Goal: Obtain resource: Download file/media

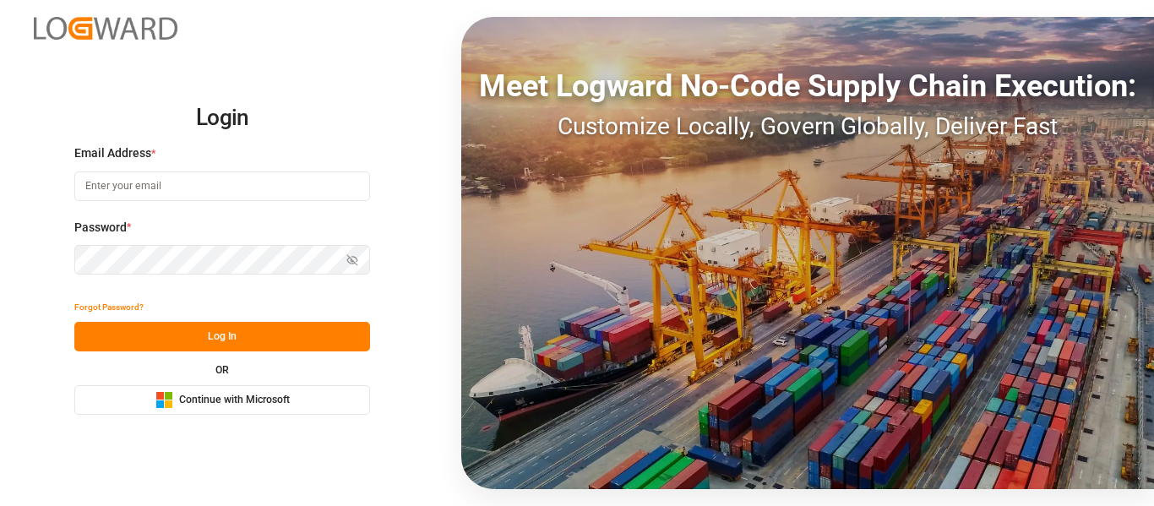
click at [262, 409] on div "Microsoft Logo Continue with Microsoft" at bounding box center [222, 400] width 134 height 18
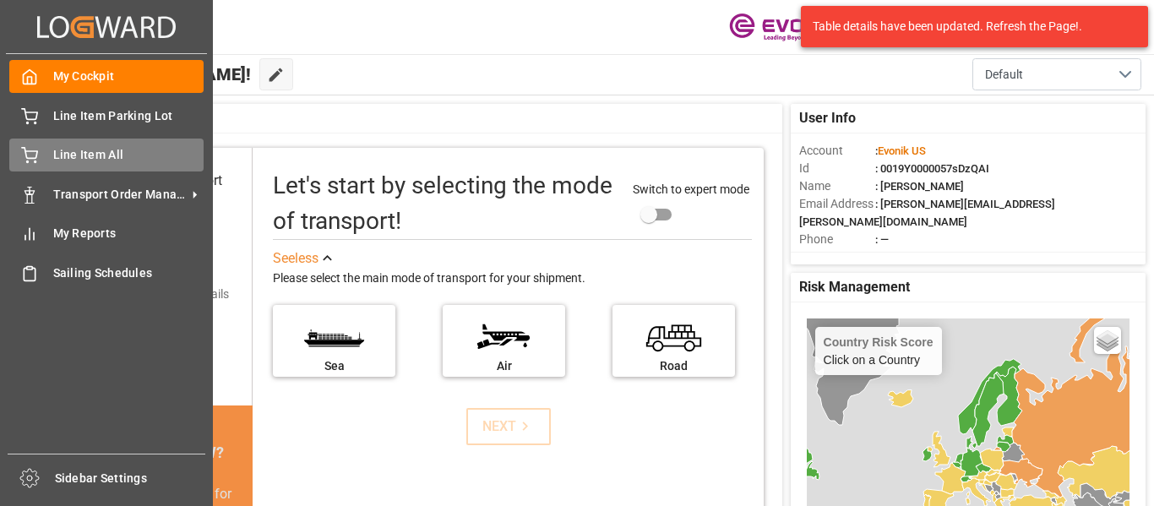
click at [104, 145] on div "Line Item All Line Item All" at bounding box center [106, 154] width 194 height 33
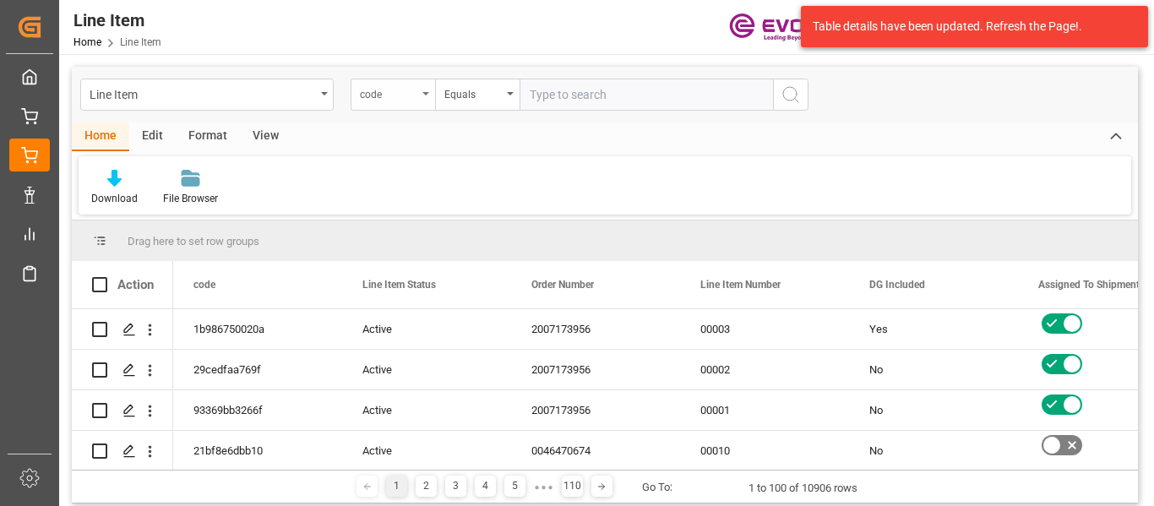
click at [400, 94] on div "code" at bounding box center [388, 92] width 57 height 19
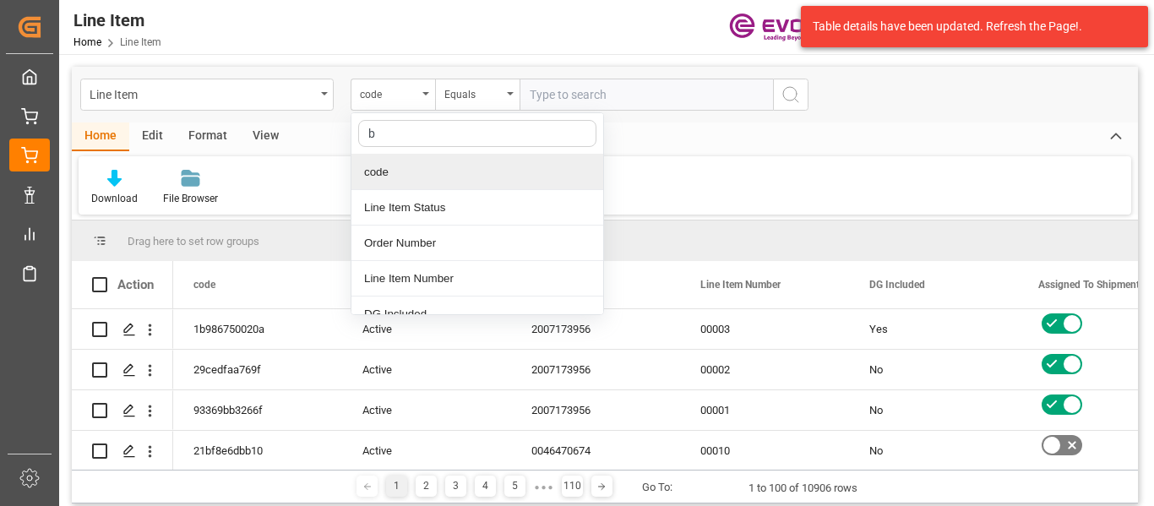
type input "bu"
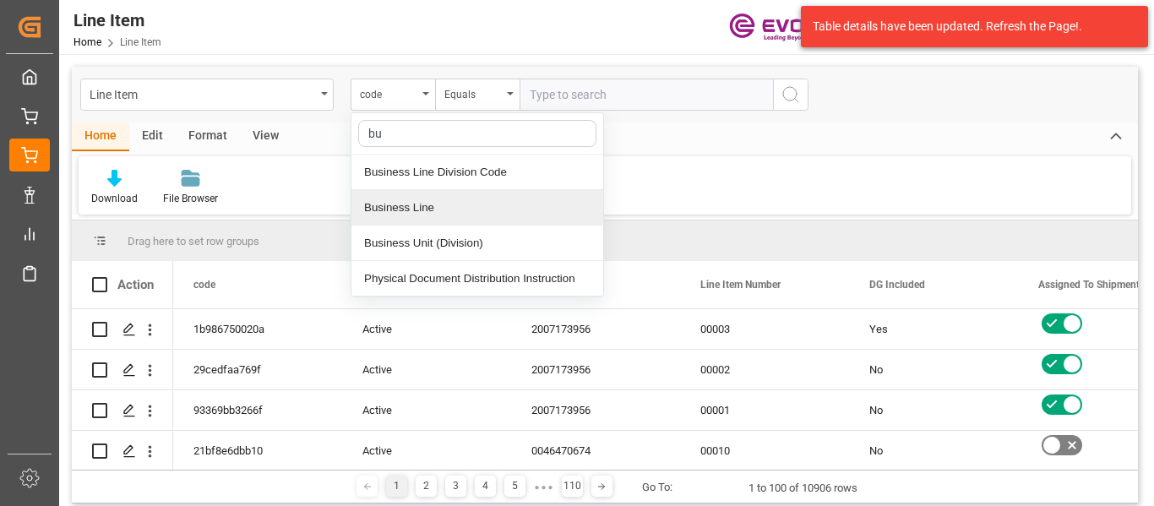
click at [475, 219] on div "Business Line" at bounding box center [477, 207] width 252 height 35
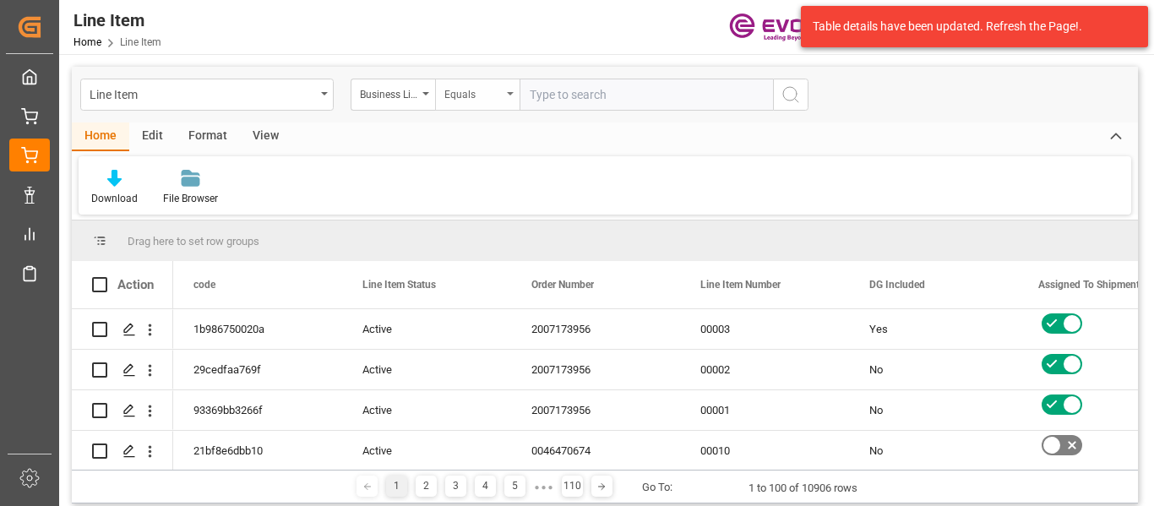
click at [482, 110] on div "Equals" at bounding box center [477, 95] width 84 height 32
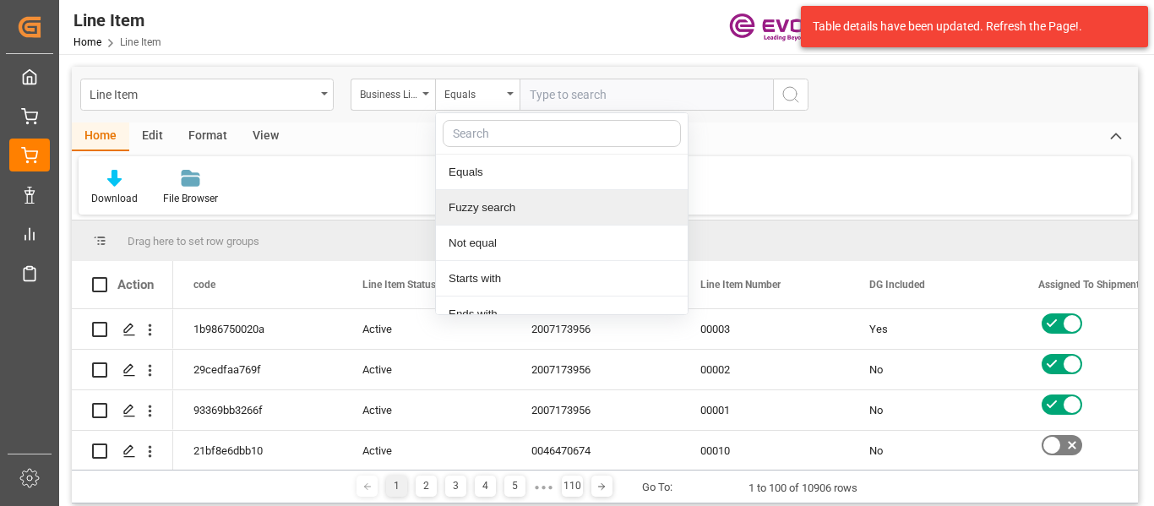
click at [476, 206] on div "Fuzzy search" at bounding box center [562, 207] width 252 height 35
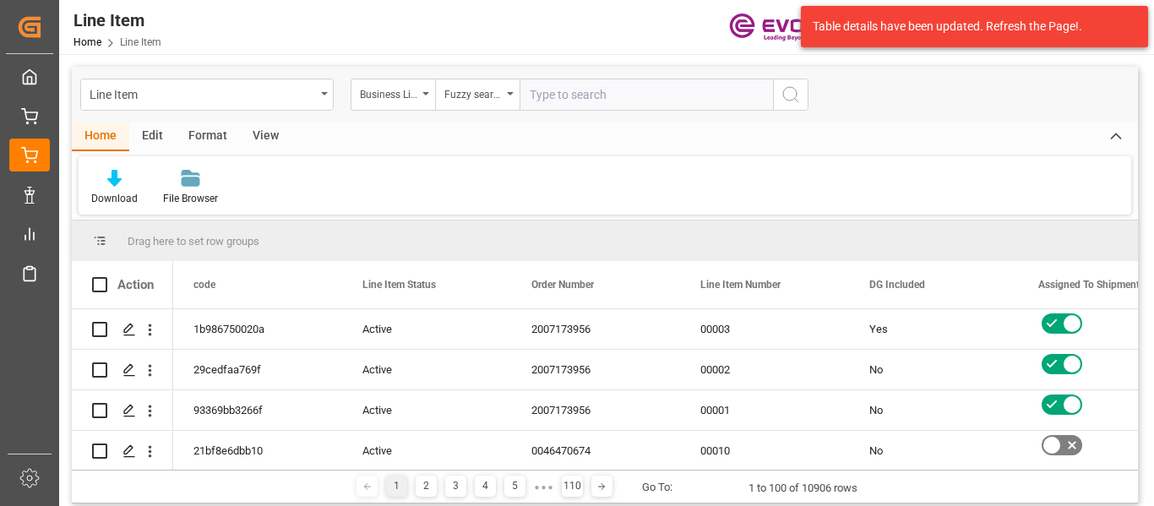
click at [570, 85] on input "text" at bounding box center [645, 95] width 253 height 32
type input "inter"
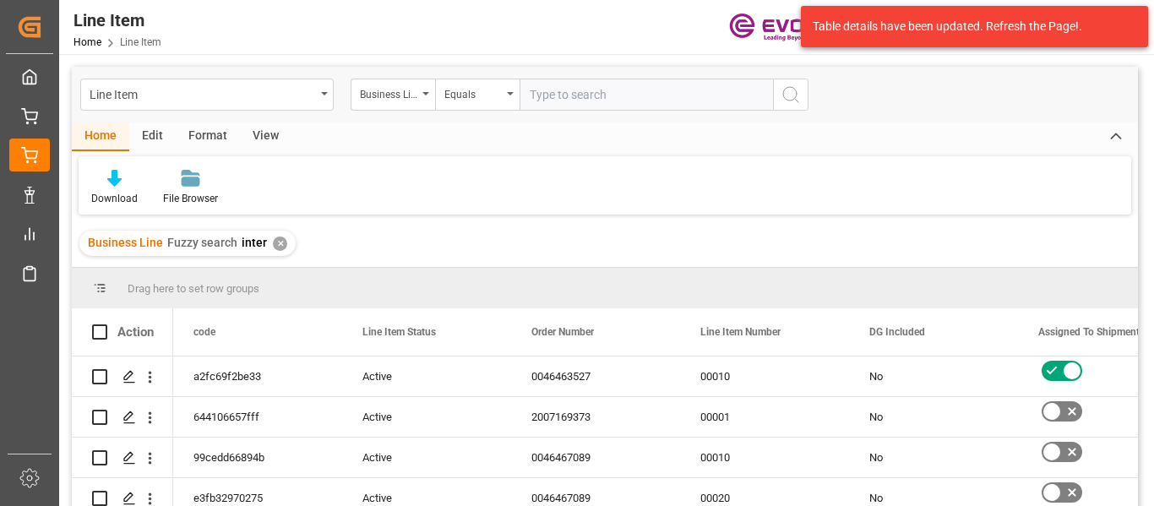
click at [215, 140] on div "Format" at bounding box center [208, 136] width 64 height 29
click at [253, 139] on div "View" at bounding box center [266, 136] width 52 height 29
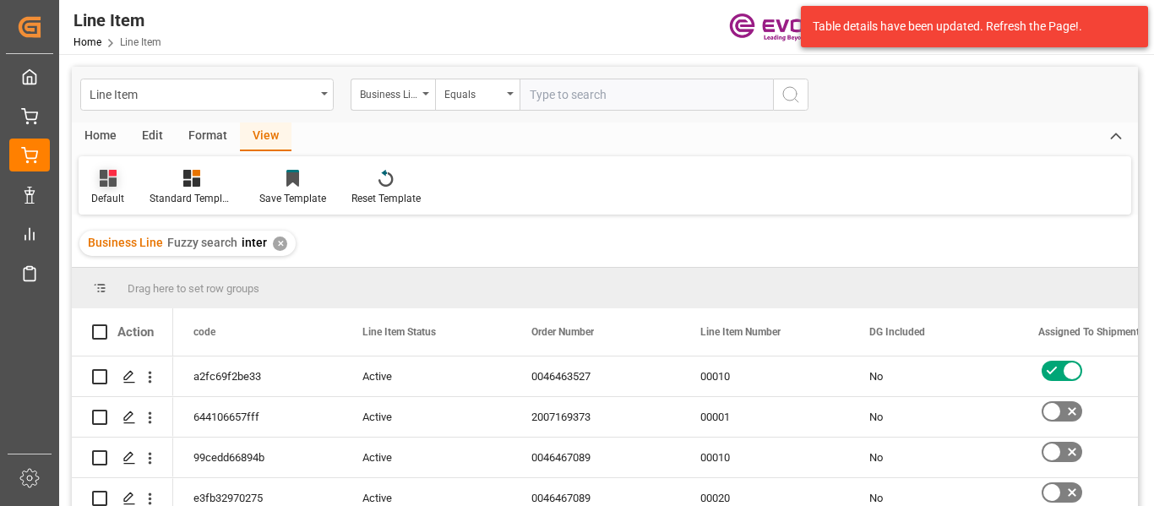
click at [124, 184] on div "Default" at bounding box center [108, 187] width 58 height 37
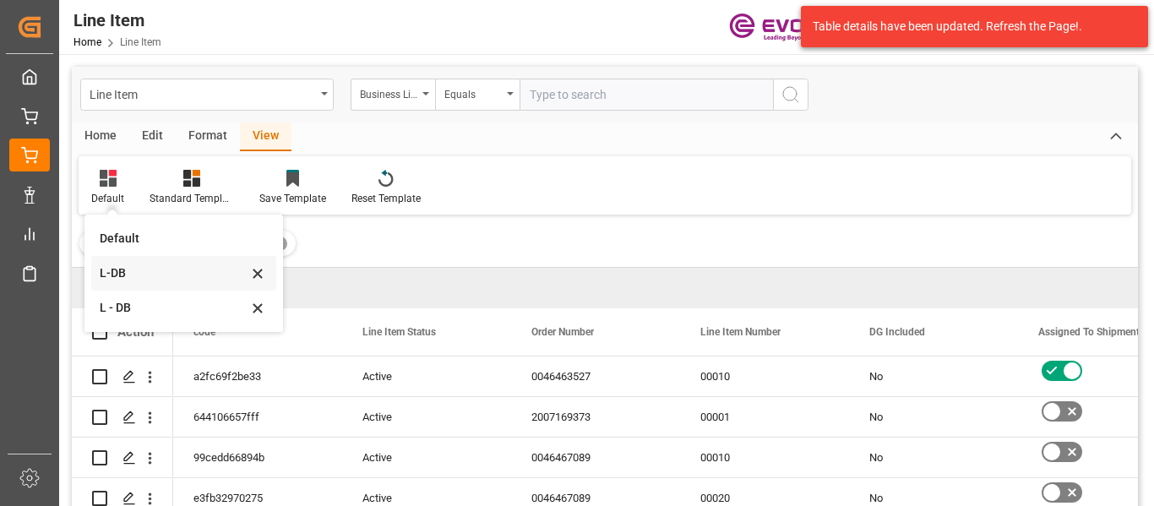
click at [122, 266] on div "L-DB" at bounding box center [174, 273] width 148 height 18
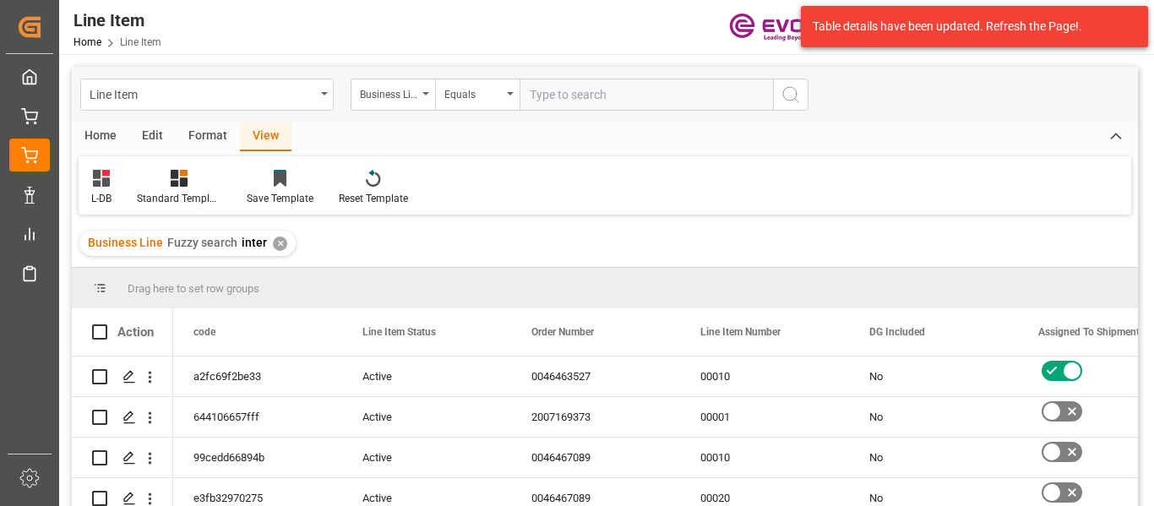
click at [101, 136] on div "Home" at bounding box center [100, 136] width 57 height 29
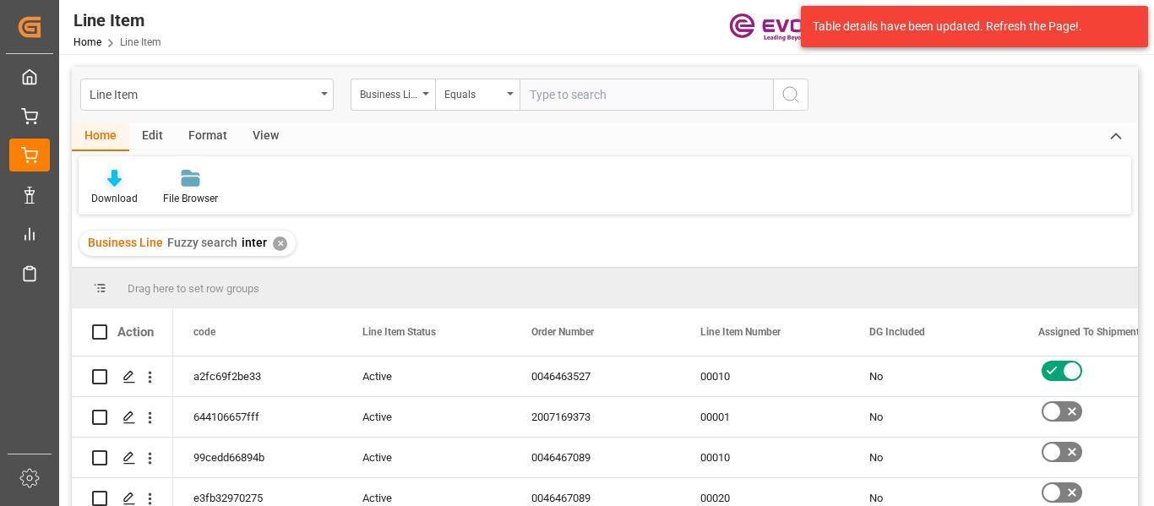
click at [123, 195] on div "Download" at bounding box center [114, 198] width 46 height 15
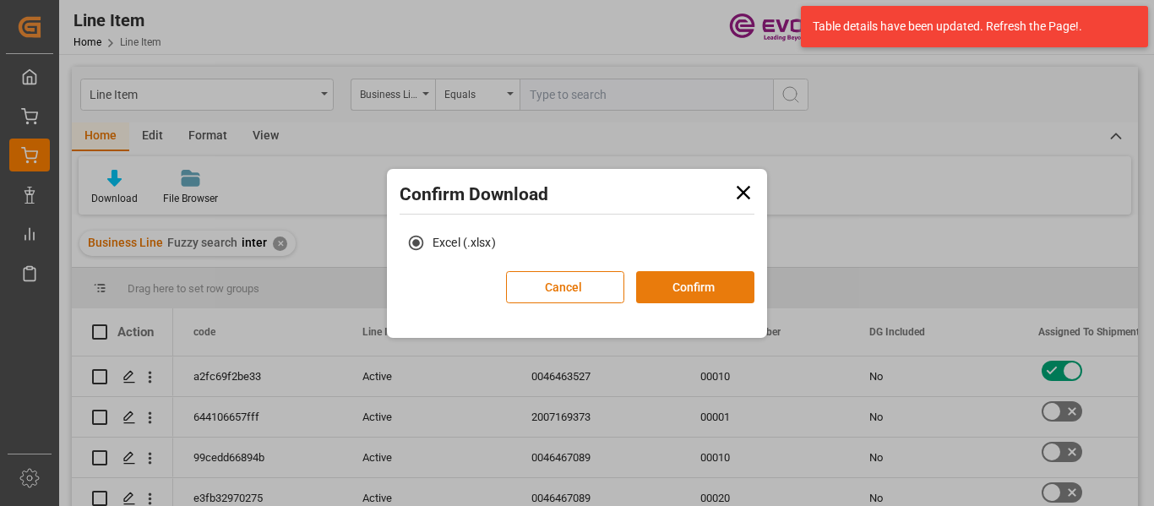
click at [692, 283] on button "Confirm" at bounding box center [695, 287] width 118 height 32
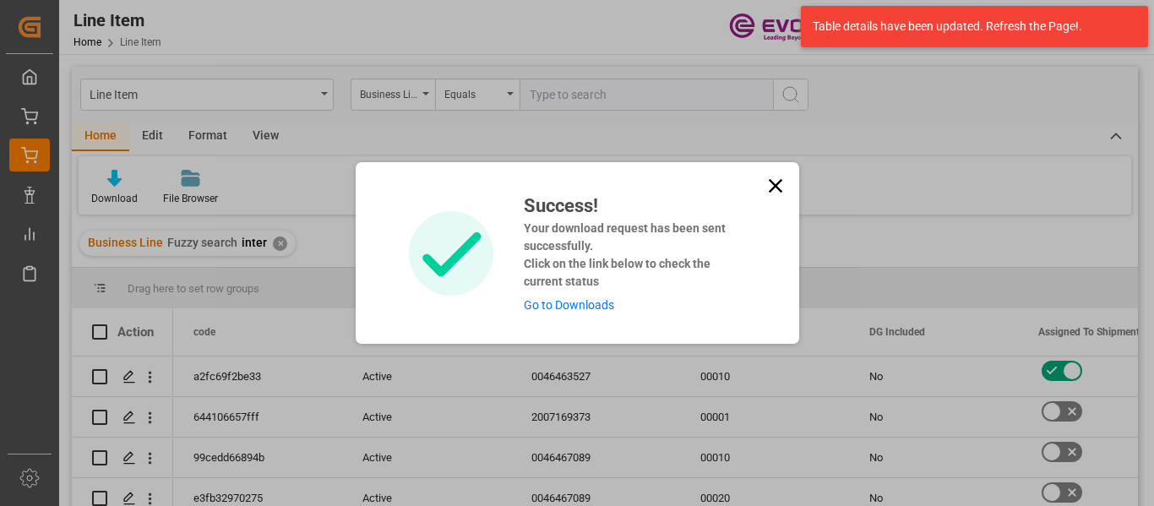
click at [780, 188] on icon at bounding box center [775, 186] width 24 height 24
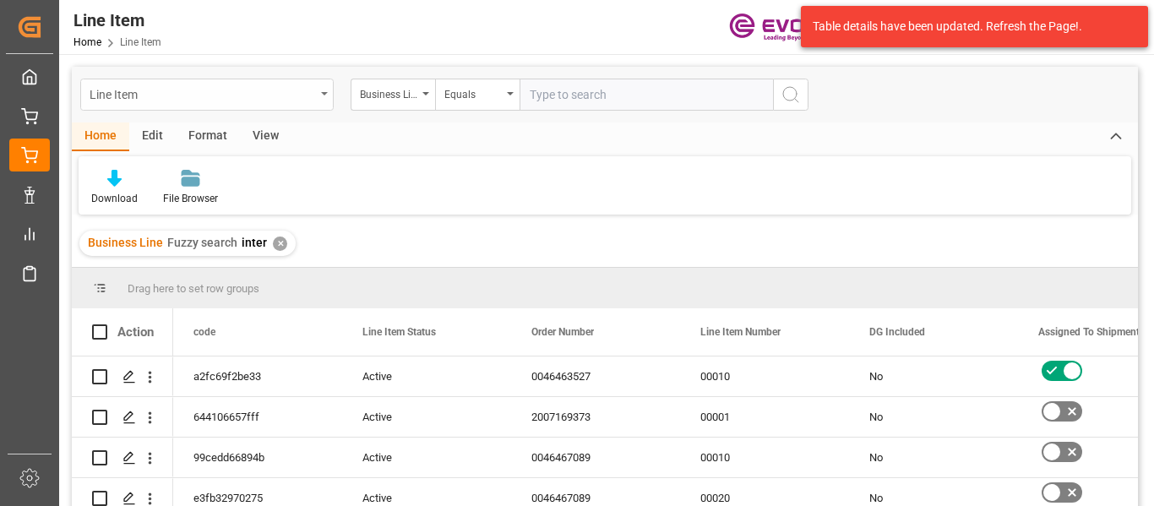
click at [312, 90] on div "Line Item" at bounding box center [202, 93] width 225 height 21
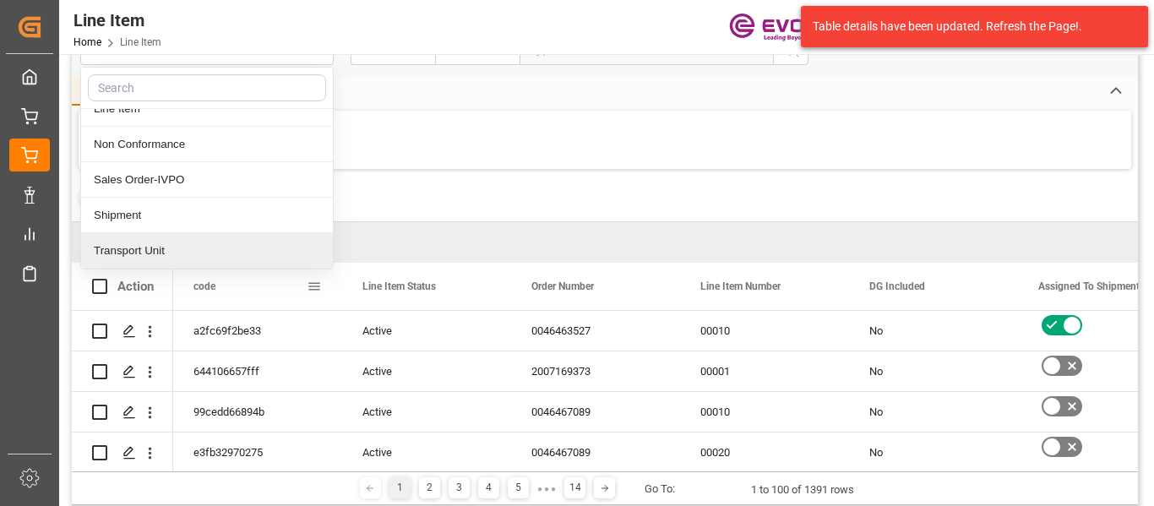
scroll to position [84, 0]
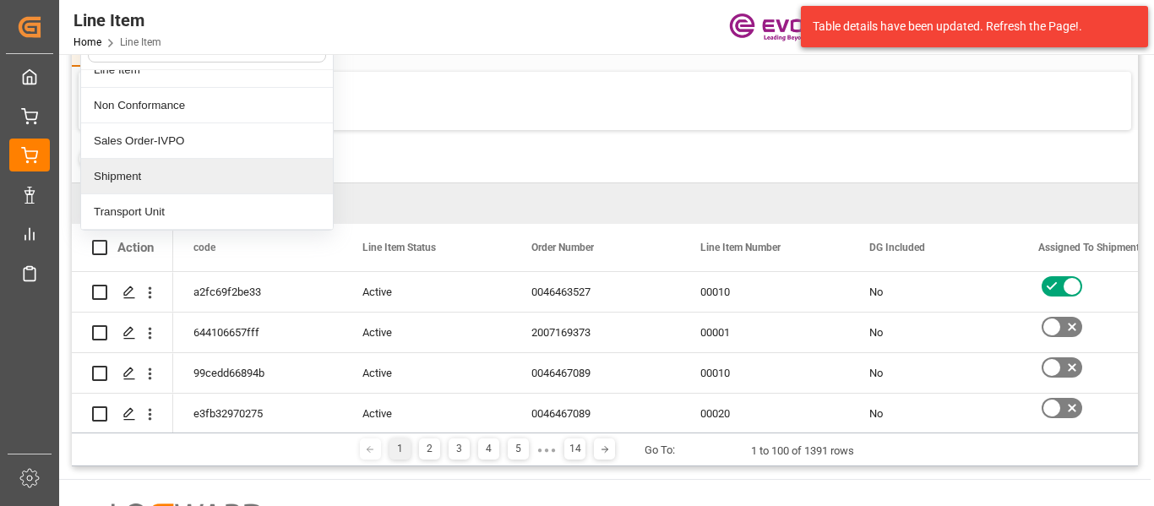
click at [182, 171] on div "Shipment" at bounding box center [207, 176] width 252 height 35
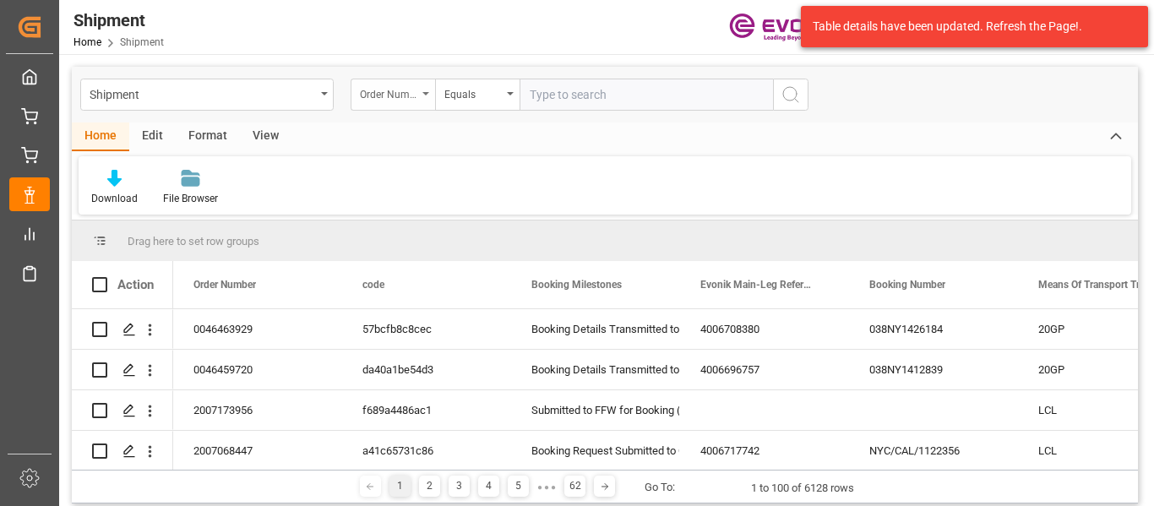
click at [390, 103] on div "Order Number" at bounding box center [392, 95] width 84 height 32
type input "busin"
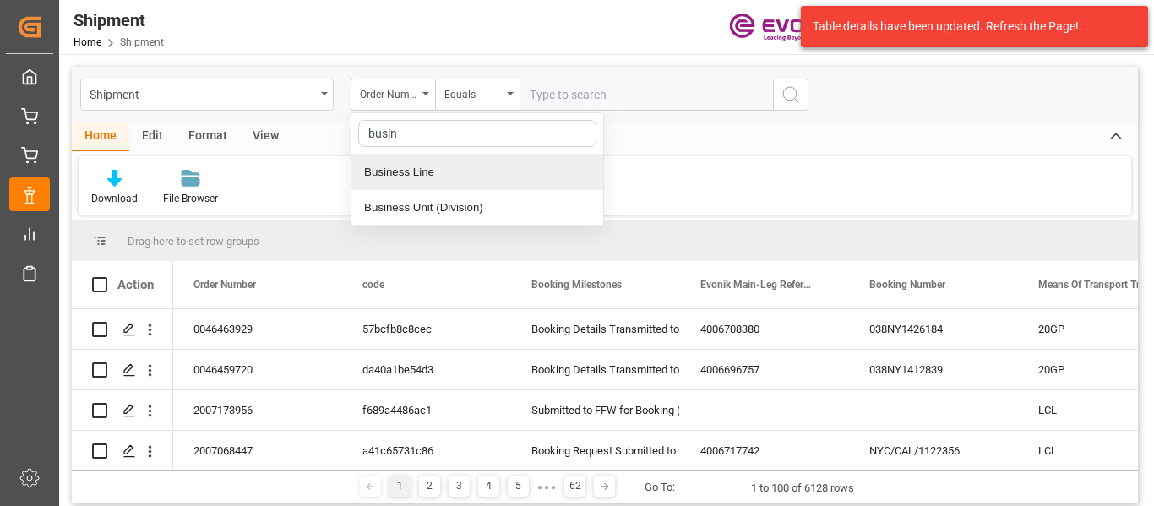
click at [416, 177] on div "Business Line" at bounding box center [477, 172] width 252 height 35
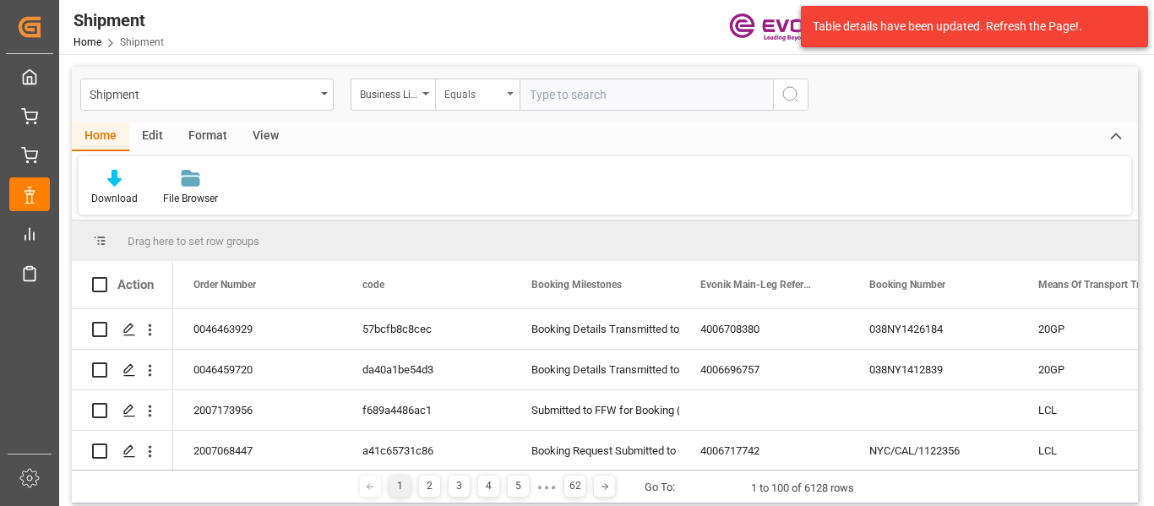
click at [448, 97] on div "Equals" at bounding box center [472, 92] width 57 height 19
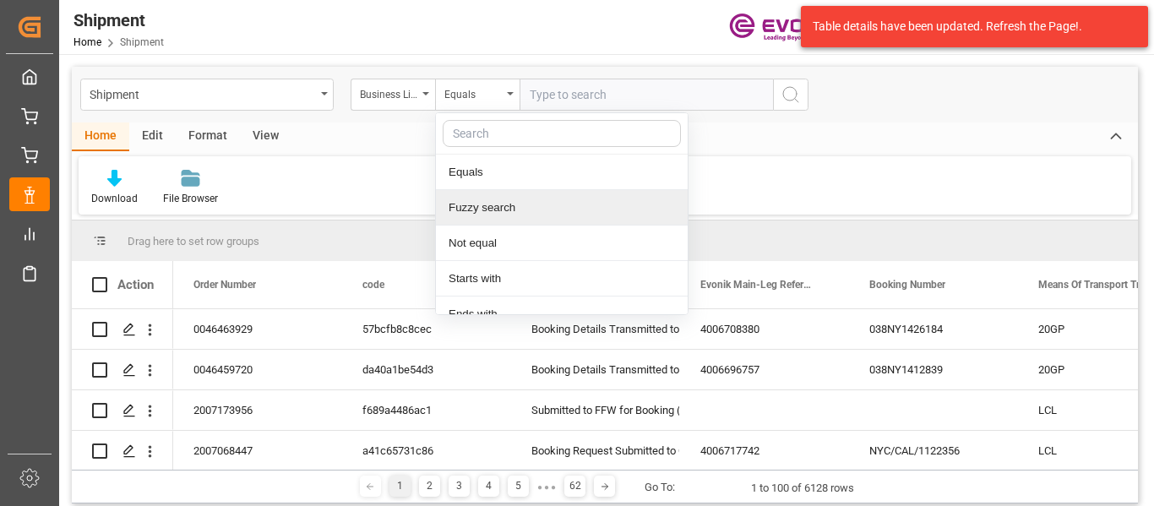
click at [483, 195] on div "Fuzzy search" at bounding box center [562, 207] width 252 height 35
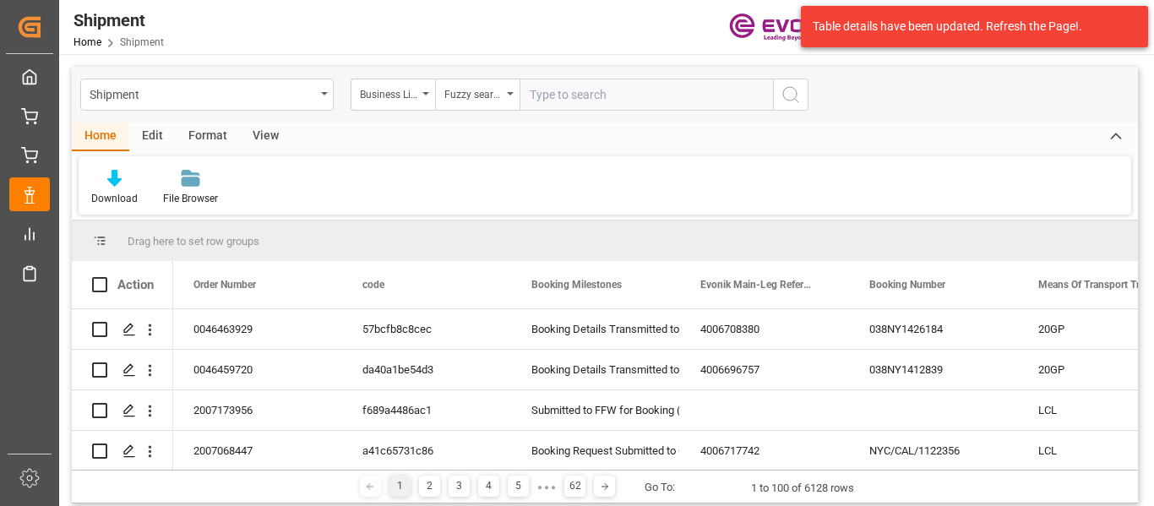
click at [548, 105] on input "text" at bounding box center [645, 95] width 253 height 32
type input "inter"
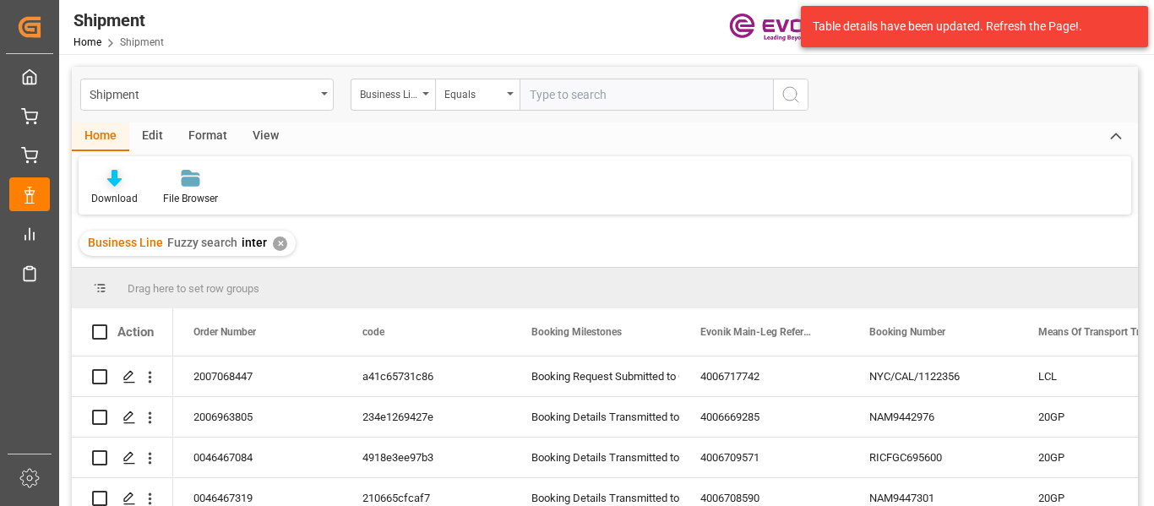
click at [92, 187] on div at bounding box center [114, 178] width 46 height 18
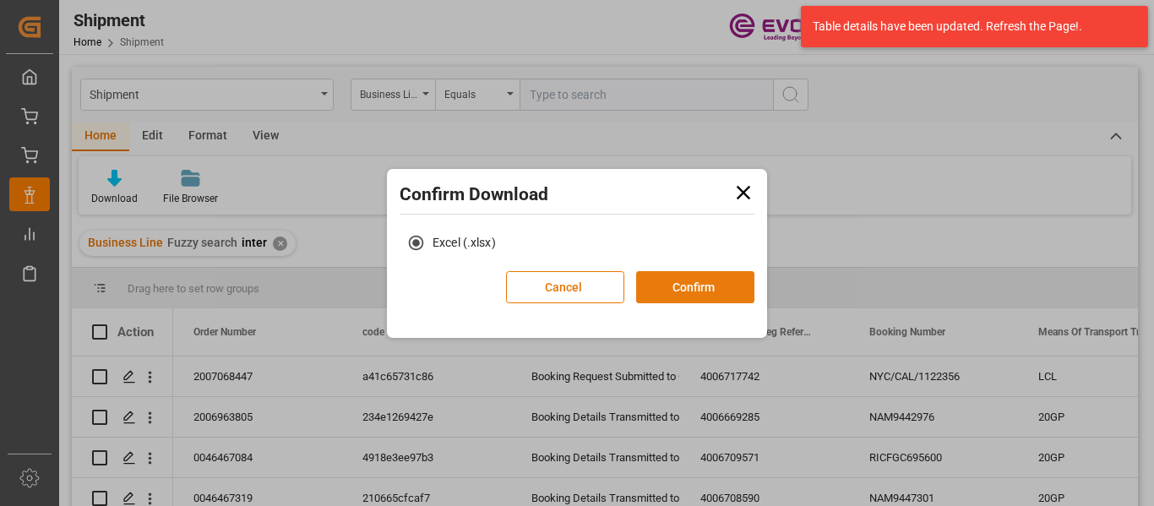
click at [672, 288] on button "Confirm" at bounding box center [695, 287] width 118 height 32
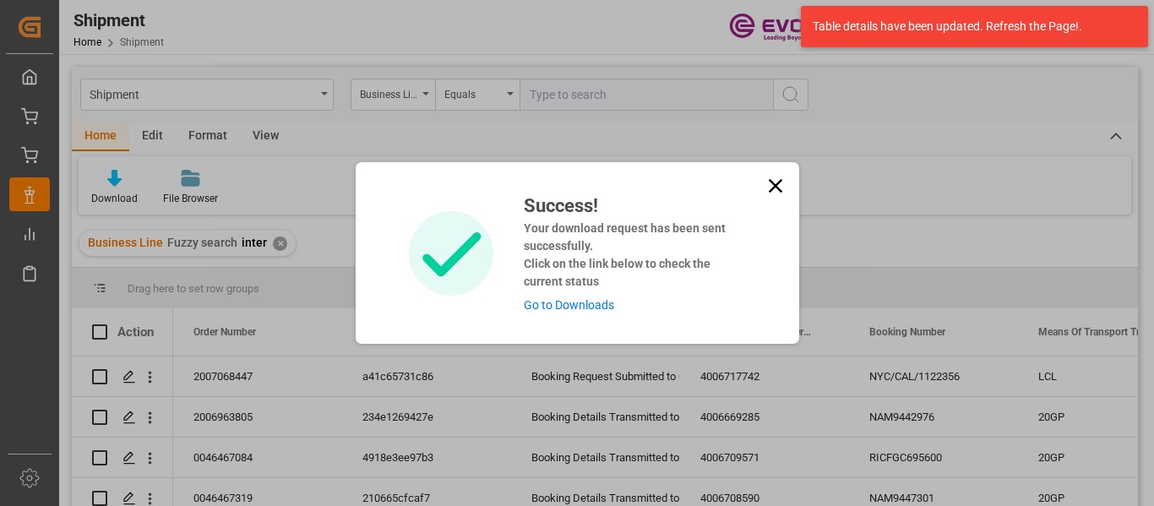
click at [778, 189] on icon at bounding box center [775, 186] width 14 height 14
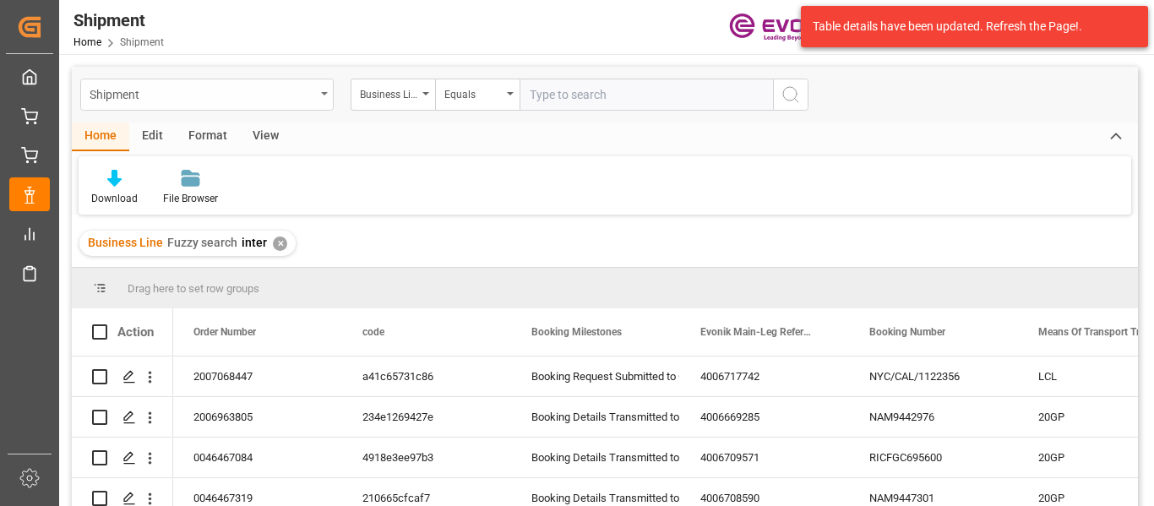
click at [318, 95] on div "Shipment" at bounding box center [206, 95] width 253 height 32
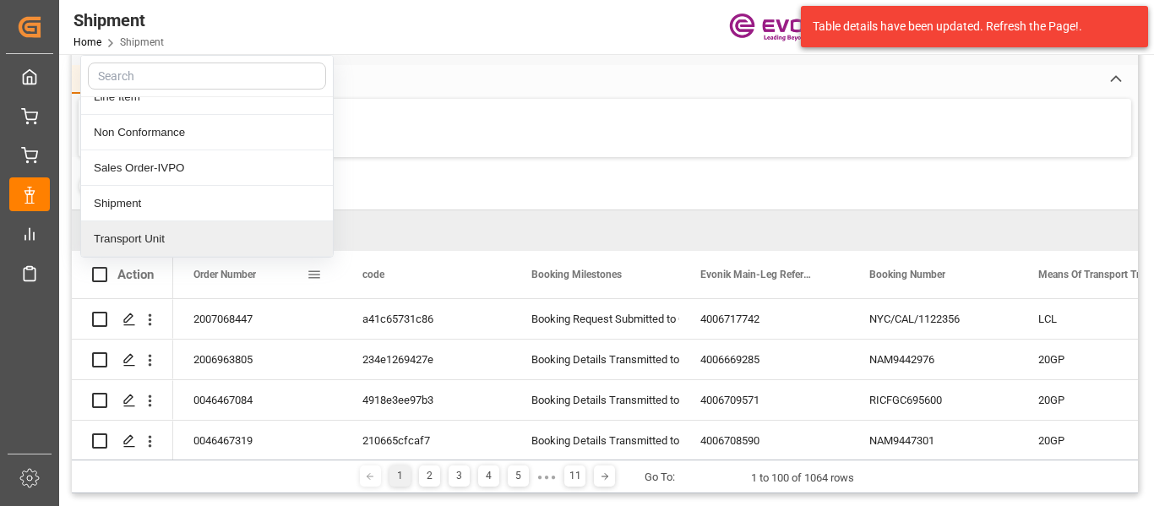
scroll to position [84, 0]
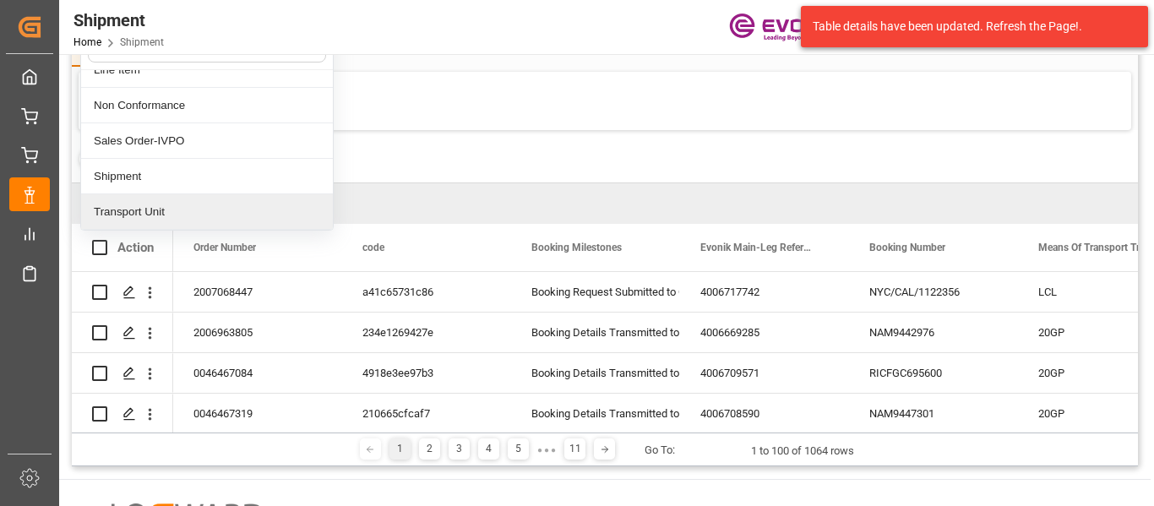
click at [188, 218] on div "Transport Unit" at bounding box center [207, 211] width 252 height 35
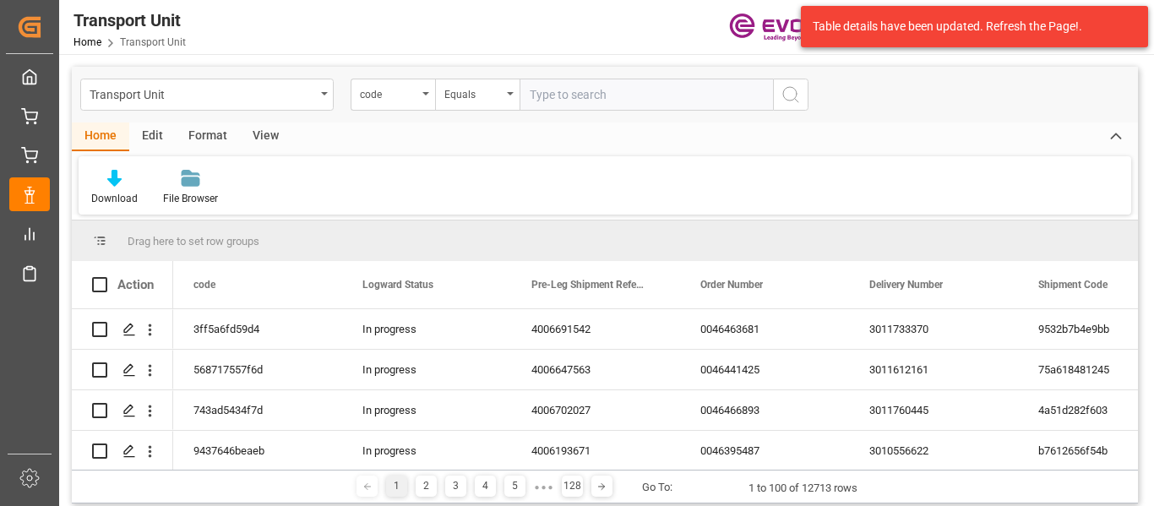
click at [427, 96] on div "code" at bounding box center [392, 95] width 84 height 32
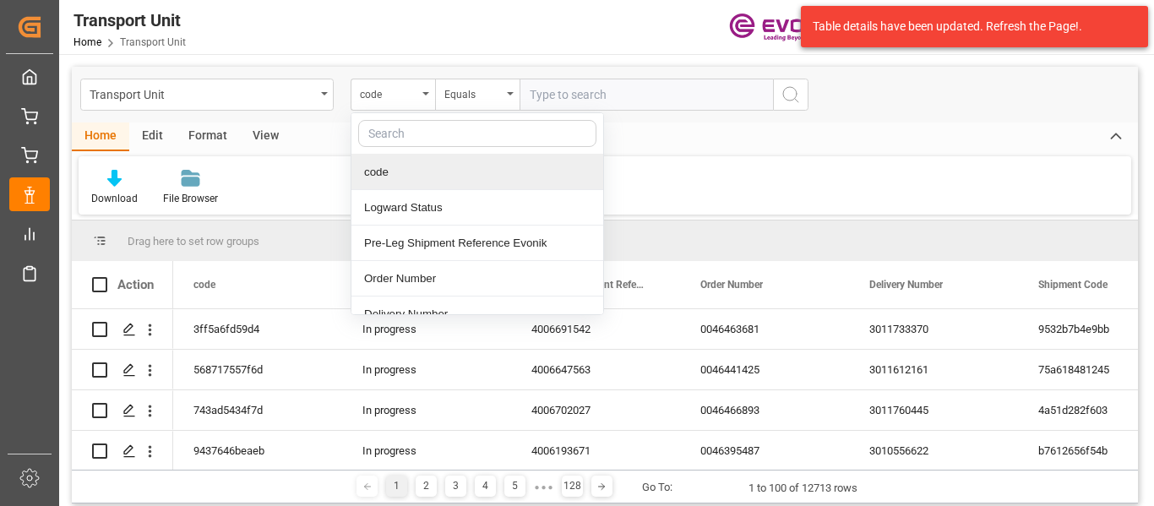
click at [263, 136] on div "View" at bounding box center [266, 136] width 52 height 29
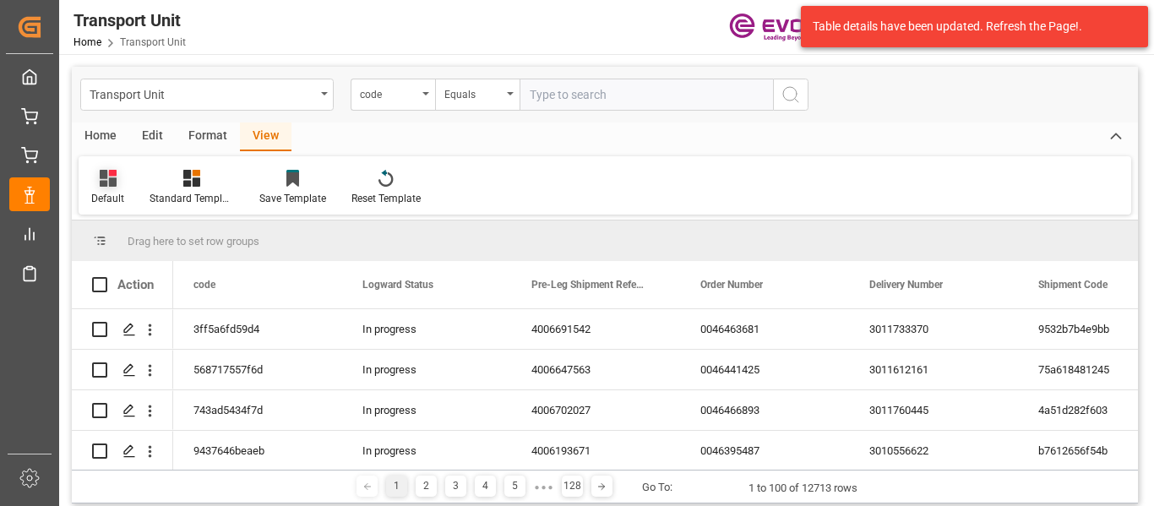
click at [100, 194] on div "Default" at bounding box center [107, 198] width 33 height 15
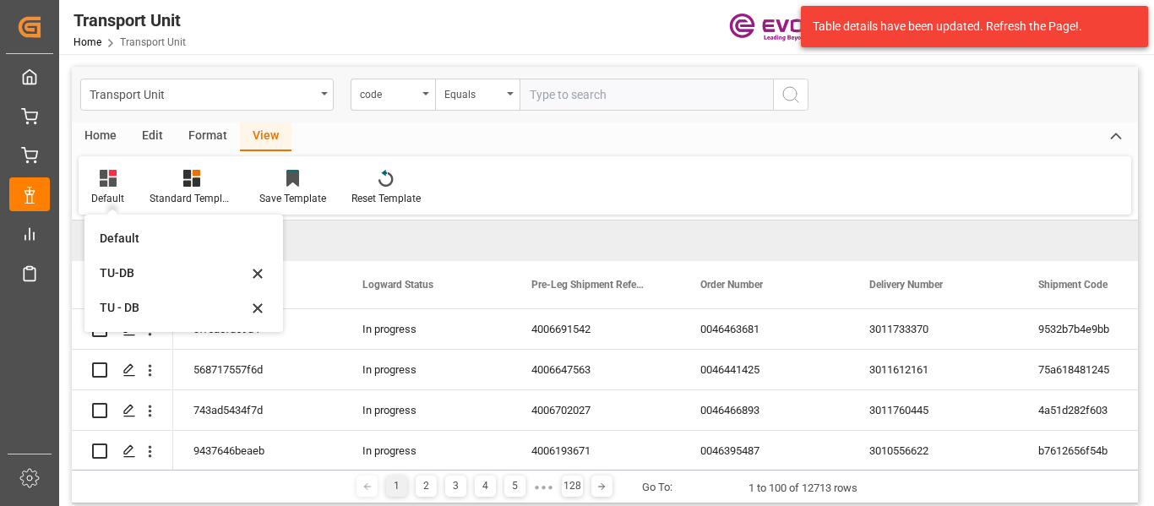
click at [117, 262] on div "TU-DB" at bounding box center [183, 273] width 185 height 35
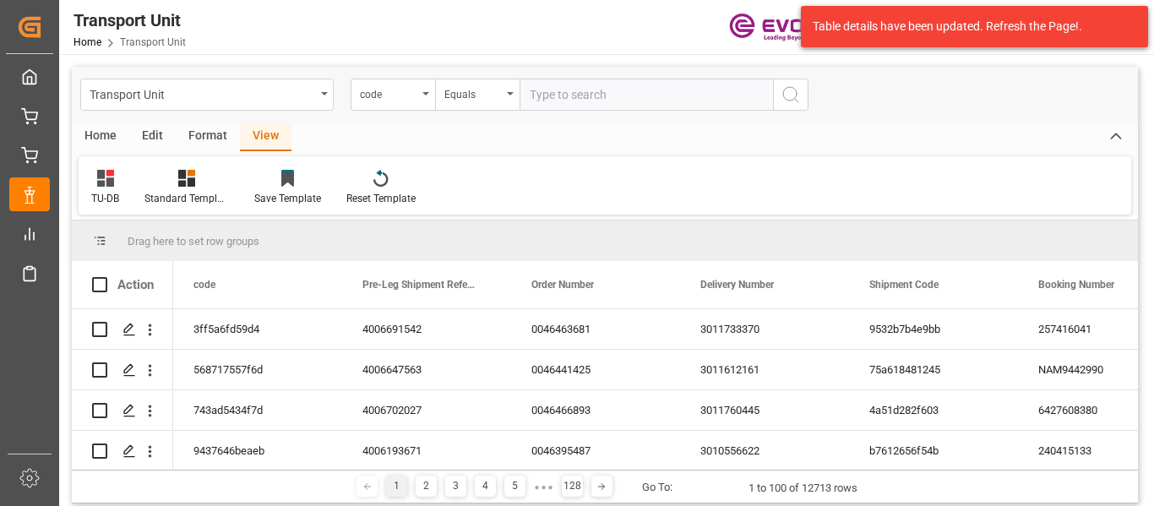
click at [99, 140] on div "Home" at bounding box center [100, 136] width 57 height 29
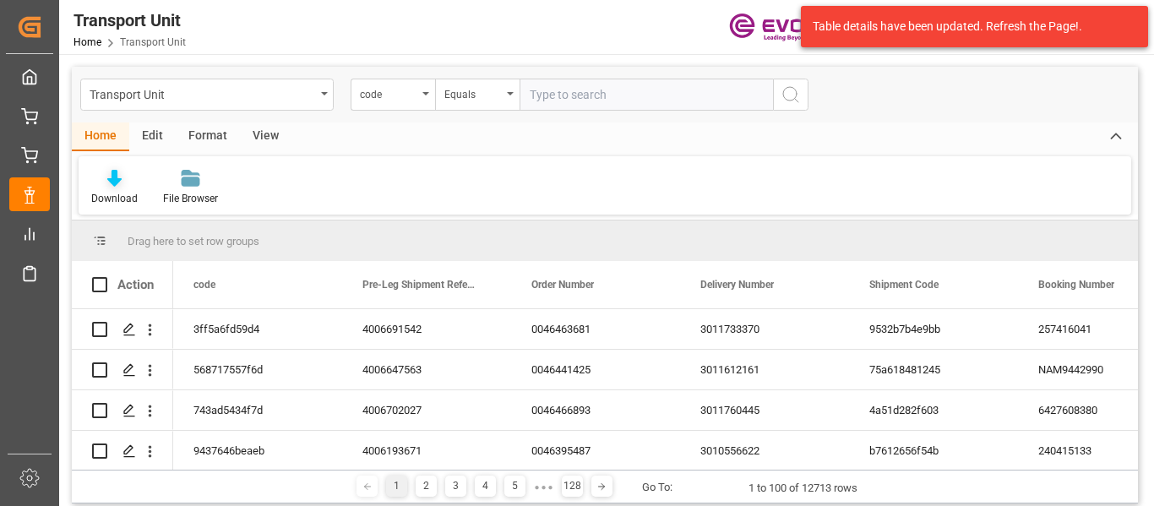
click at [124, 195] on div "Download" at bounding box center [114, 198] width 46 height 15
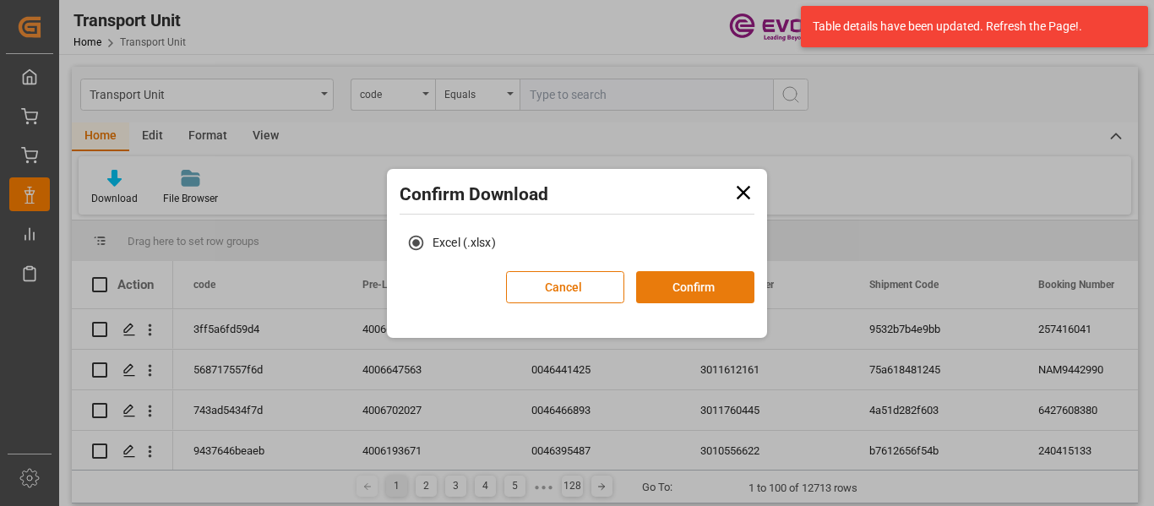
click at [702, 289] on button "Confirm" at bounding box center [695, 287] width 118 height 32
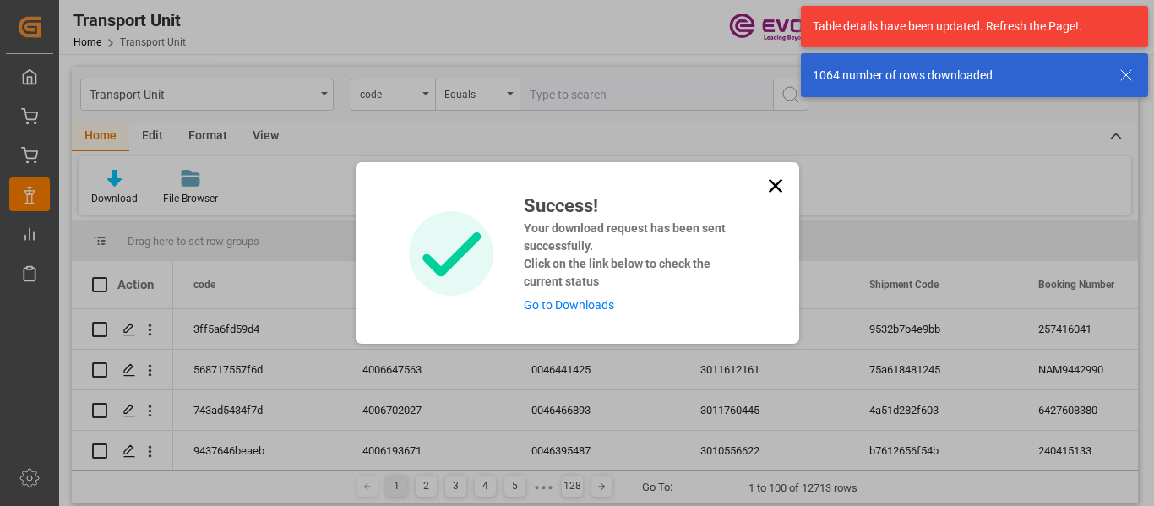
click at [773, 193] on icon at bounding box center [775, 186] width 24 height 24
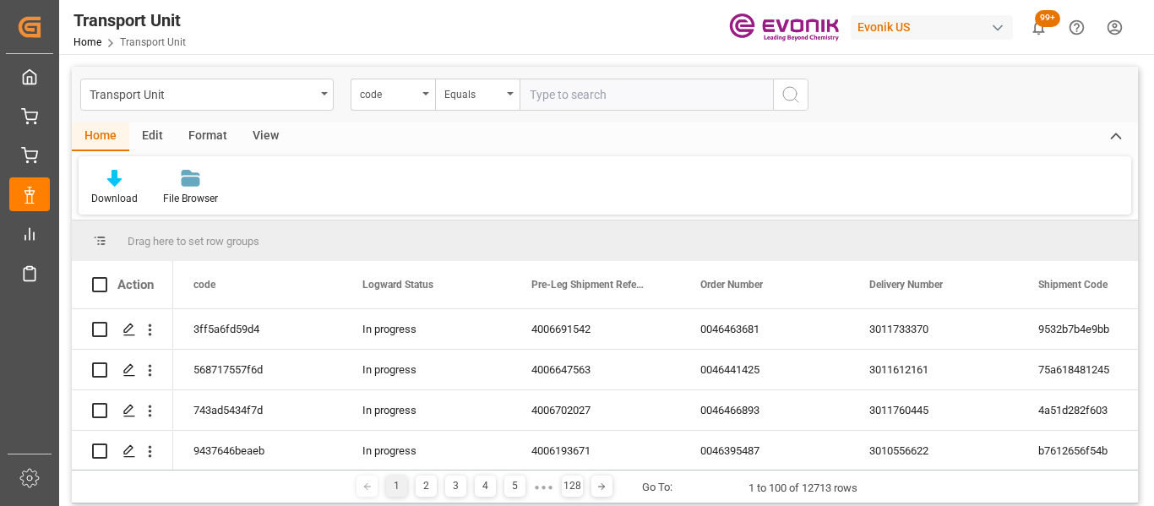
click at [257, 144] on div "View" at bounding box center [266, 136] width 52 height 29
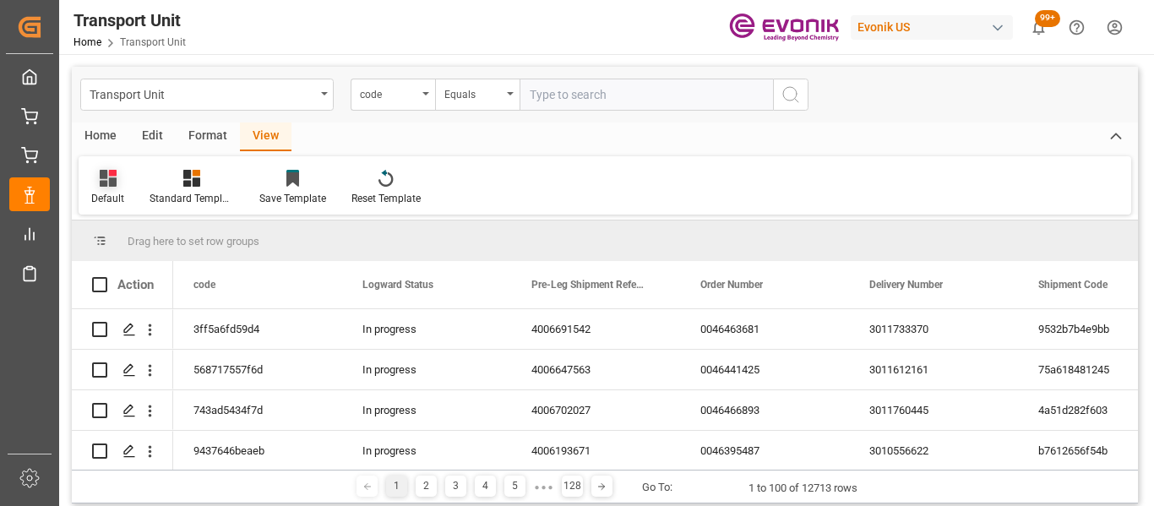
click at [109, 175] on icon at bounding box center [112, 173] width 8 height 7
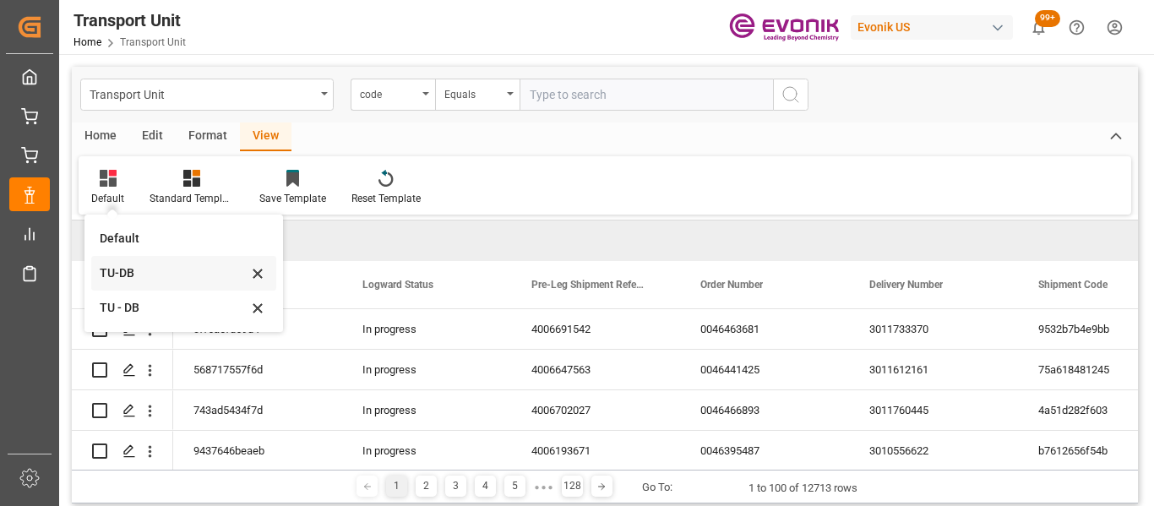
click at [134, 270] on div "TU-DB" at bounding box center [174, 273] width 148 height 18
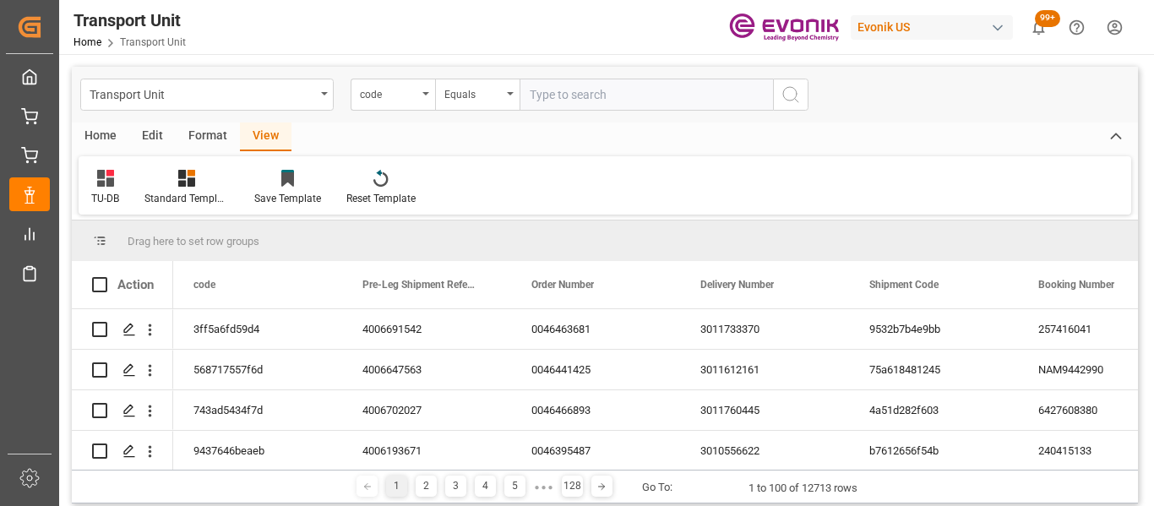
click at [101, 133] on div "Home" at bounding box center [100, 136] width 57 height 29
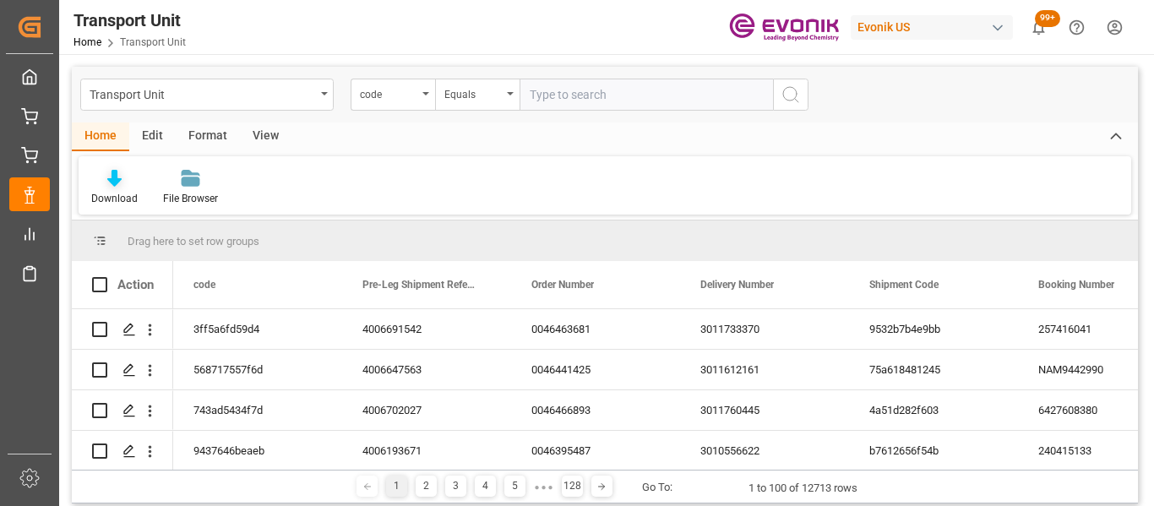
click at [106, 185] on div at bounding box center [114, 178] width 46 height 18
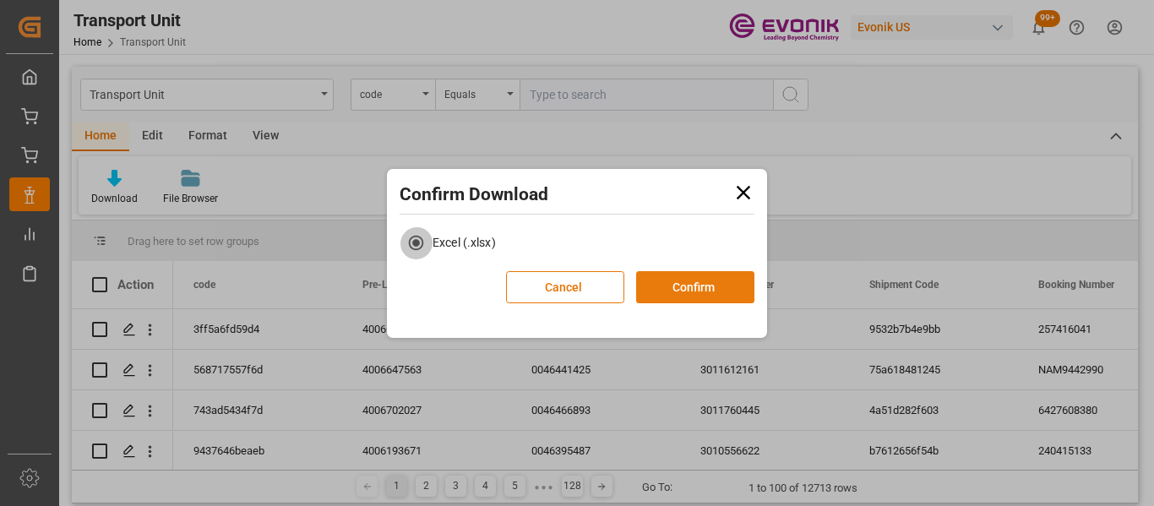
click at [738, 280] on button "Confirm" at bounding box center [695, 287] width 118 height 32
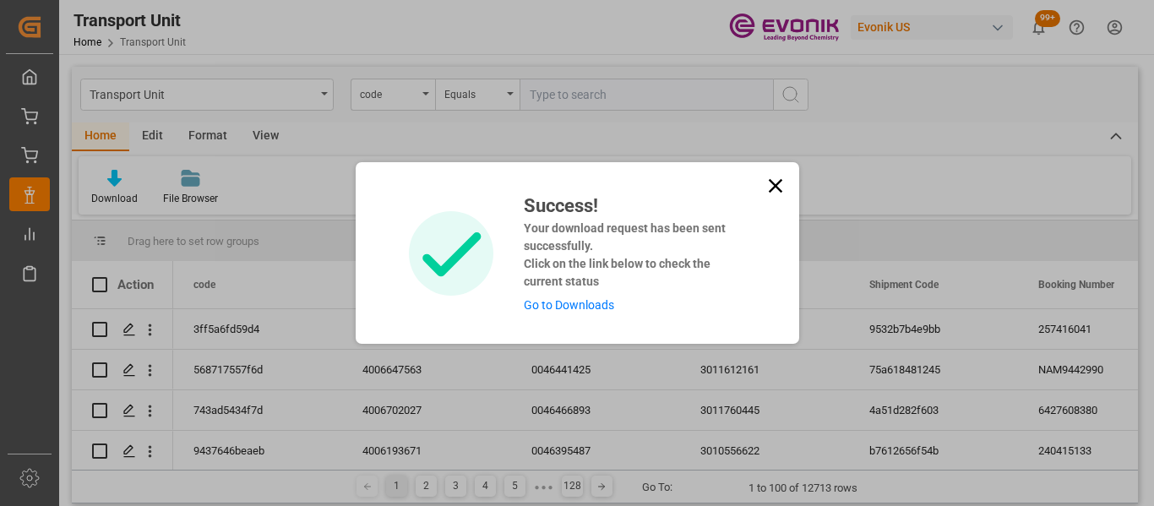
drag, startPoint x: 767, startPoint y: 189, endPoint x: 741, endPoint y: 186, distance: 25.6
click at [767, 188] on icon at bounding box center [775, 186] width 24 height 24
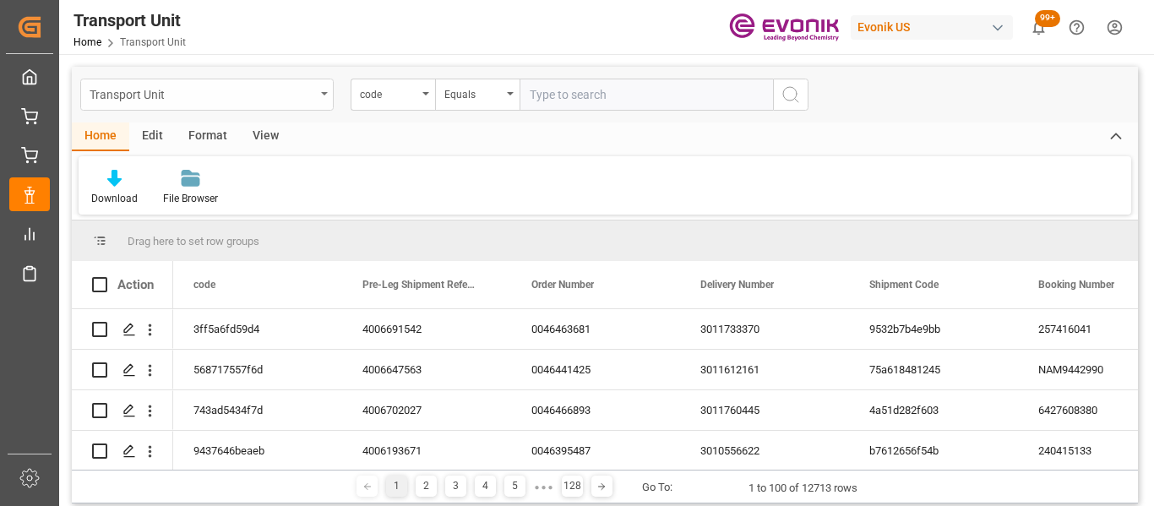
click at [312, 105] on div "Transport Unit" at bounding box center [206, 95] width 253 height 32
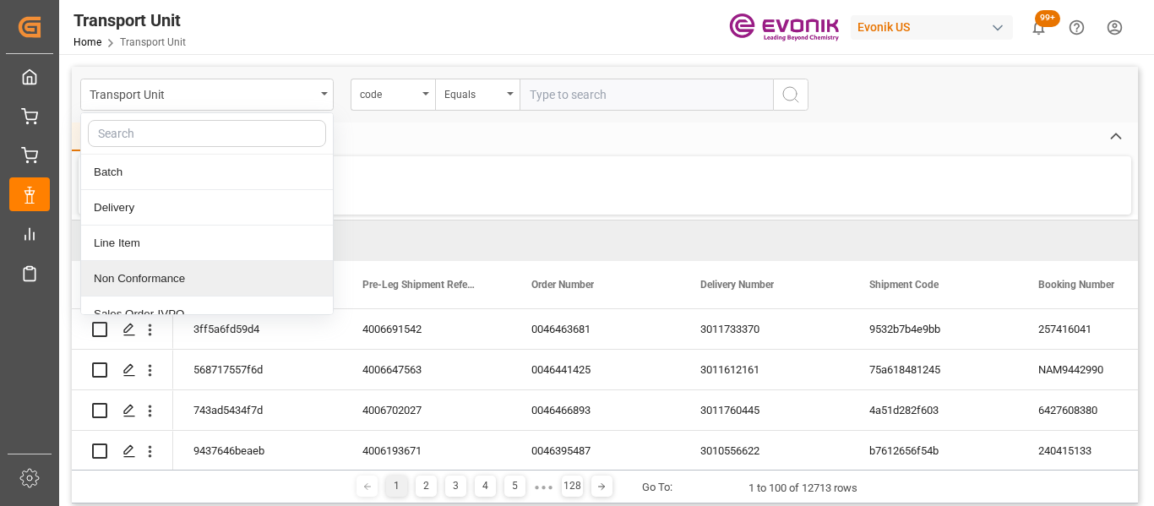
scroll to position [89, 0]
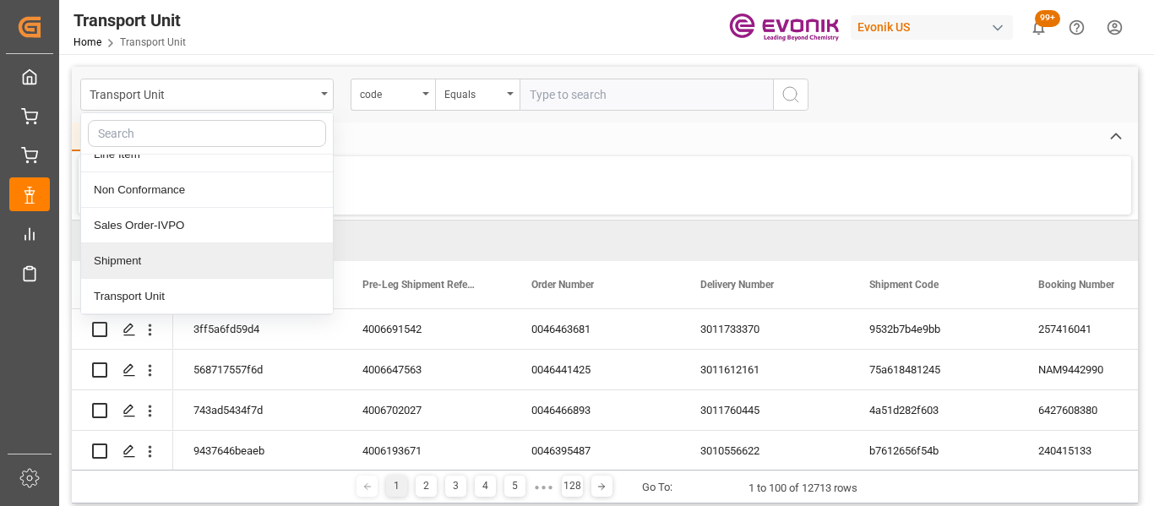
click at [216, 251] on div "Shipment" at bounding box center [207, 260] width 252 height 35
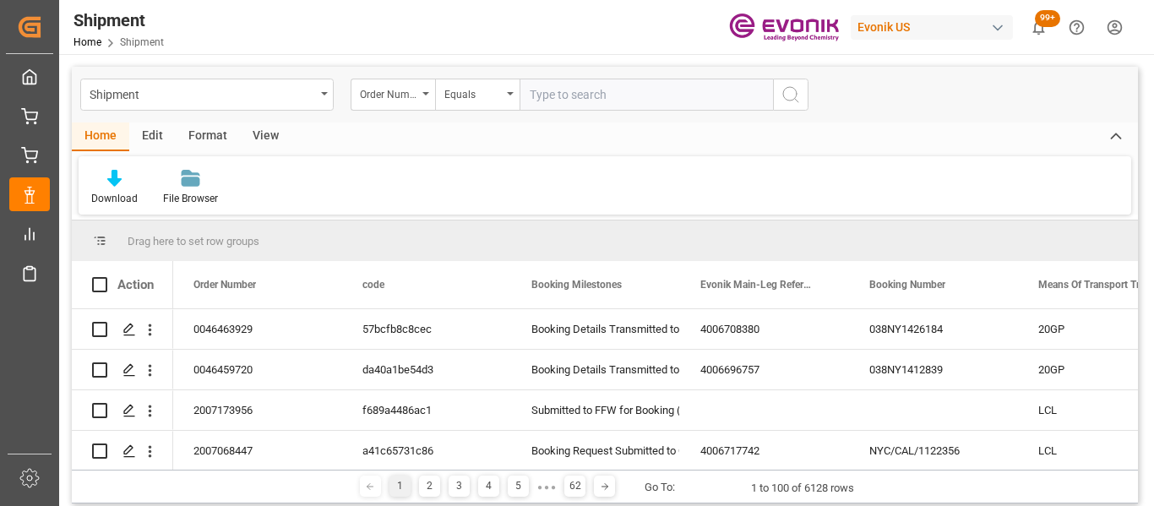
click at [415, 98] on div "Order Number" at bounding box center [388, 92] width 57 height 19
type input "busin"
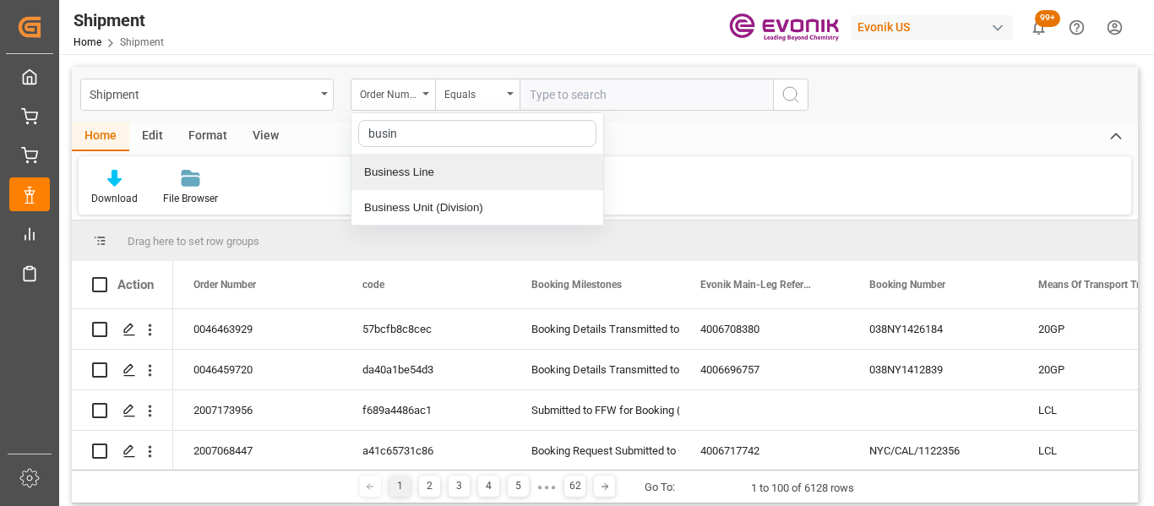
click at [425, 167] on div "Business Line" at bounding box center [477, 172] width 252 height 35
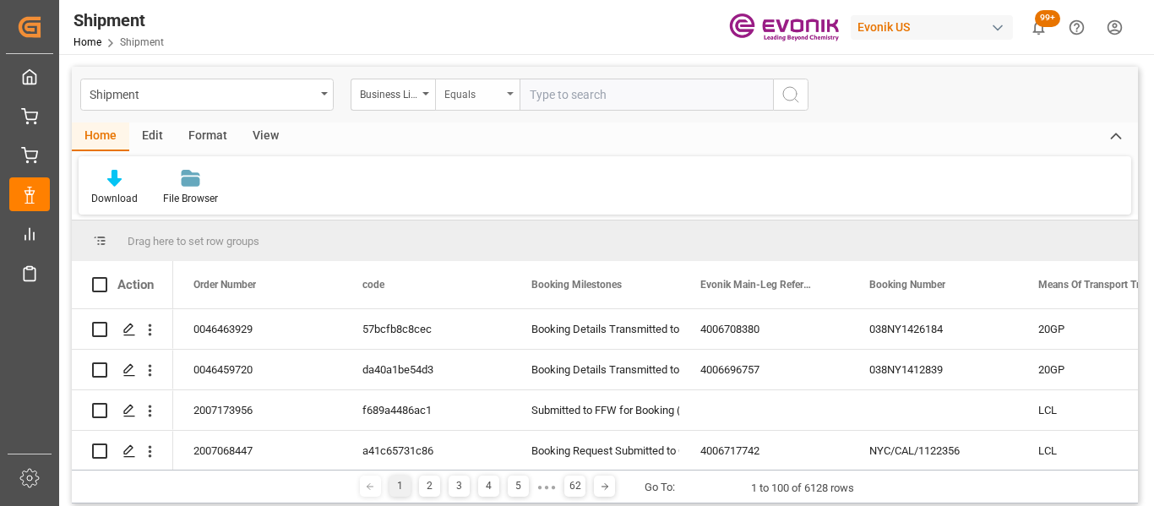
click at [480, 99] on div "Equals" at bounding box center [472, 92] width 57 height 19
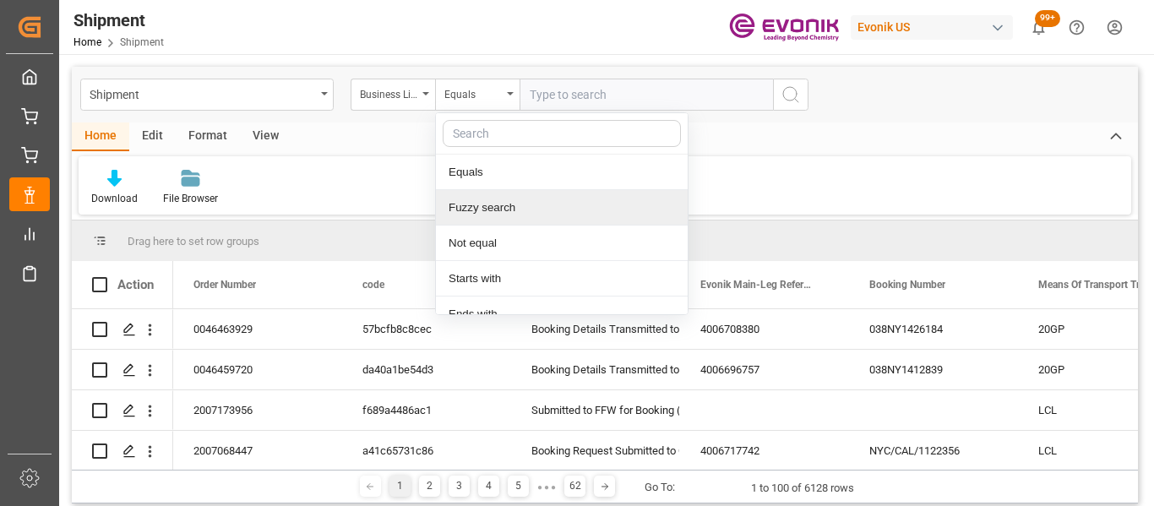
click at [504, 208] on div "Fuzzy search" at bounding box center [562, 207] width 252 height 35
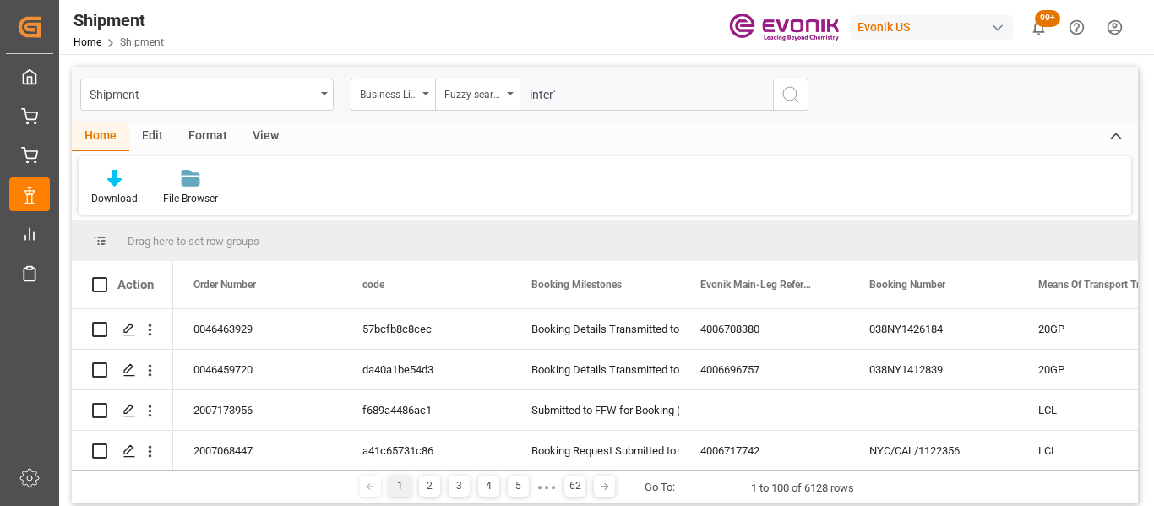
type input "inter"
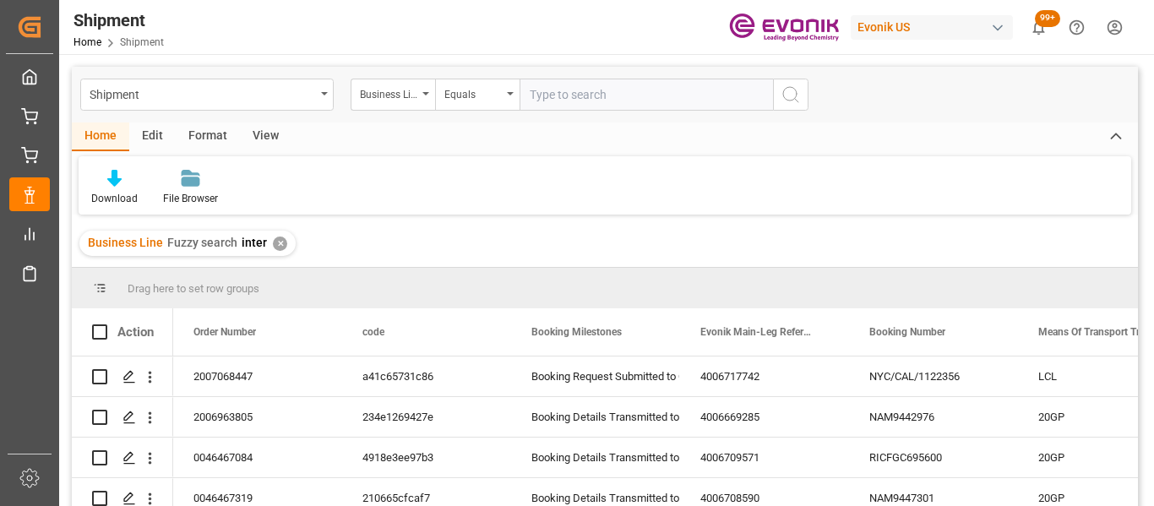
click at [290, 138] on div "Home Edit Format View" at bounding box center [605, 136] width 1066 height 29
click at [271, 139] on div "View" at bounding box center [266, 136] width 52 height 29
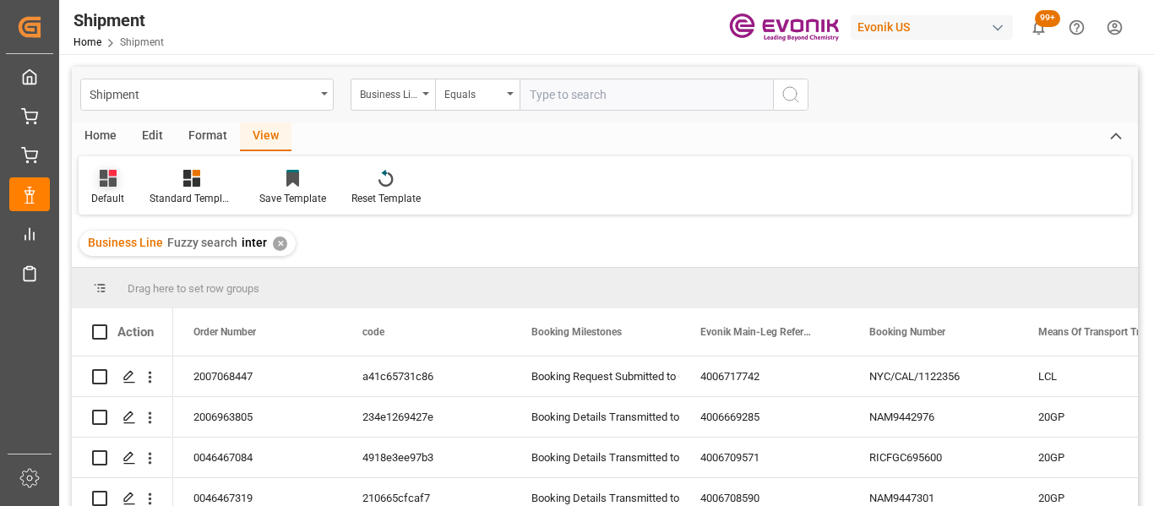
click at [122, 187] on div "Default" at bounding box center [108, 187] width 58 height 37
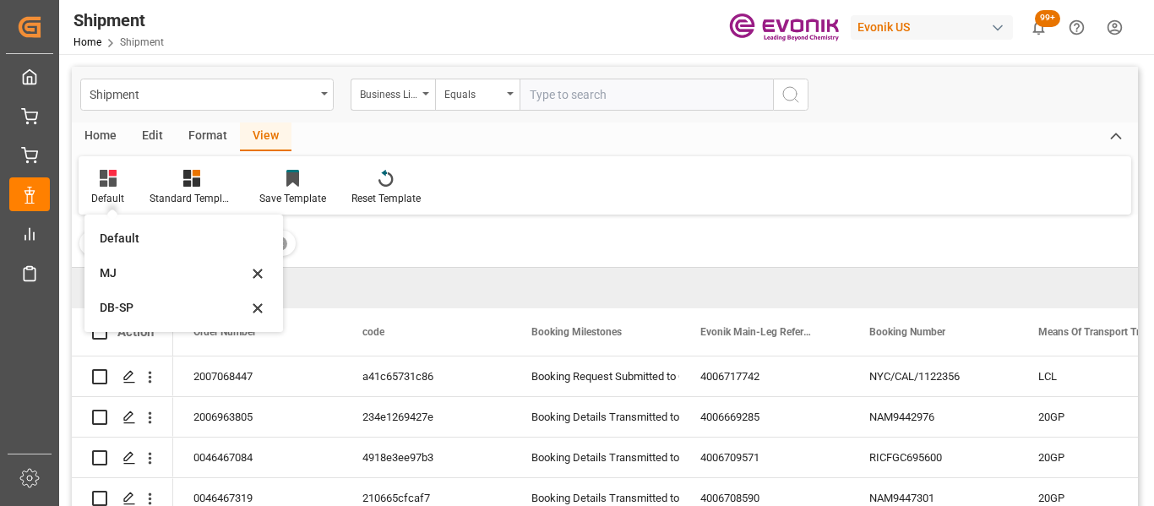
click at [103, 142] on div "Home" at bounding box center [100, 136] width 57 height 29
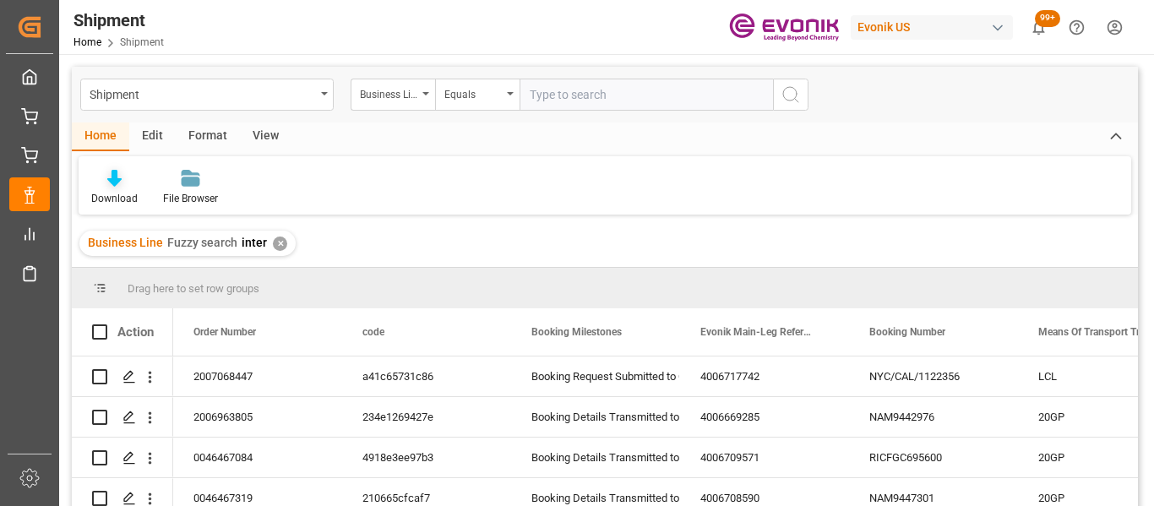
click at [108, 198] on div "Download" at bounding box center [114, 198] width 46 height 15
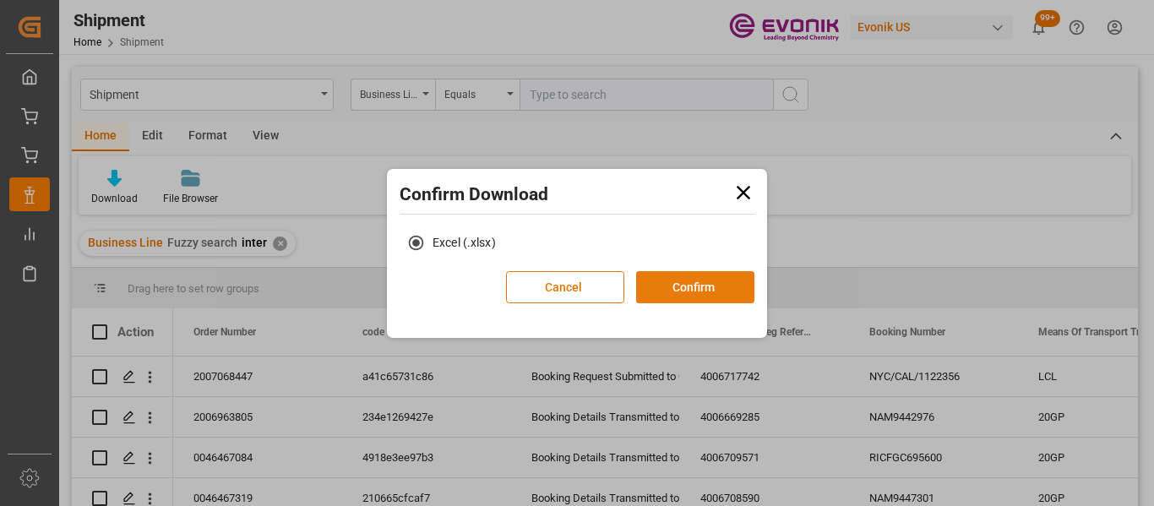
click at [674, 287] on button "Confirm" at bounding box center [695, 287] width 118 height 32
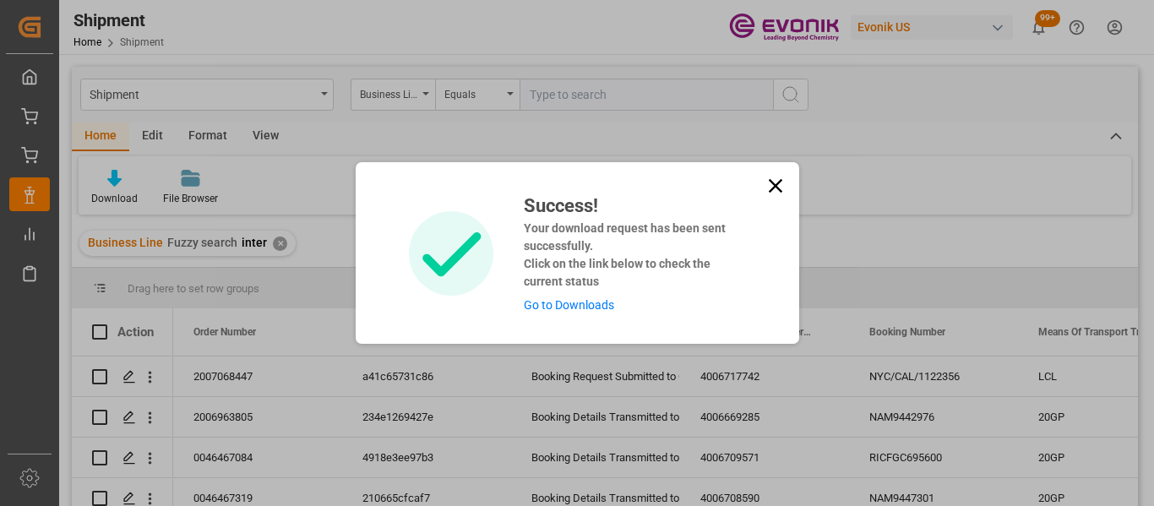
click at [771, 189] on icon at bounding box center [775, 186] width 14 height 14
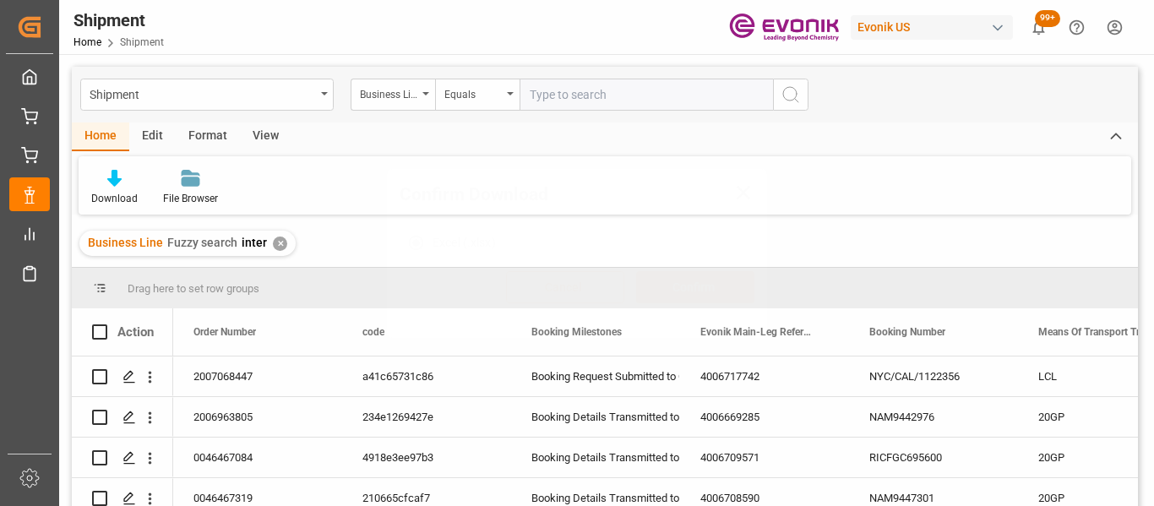
click at [314, 111] on div "Shipment Business Line Equals" at bounding box center [605, 95] width 1066 height 56
click at [312, 100] on div "Shipment" at bounding box center [202, 93] width 225 height 21
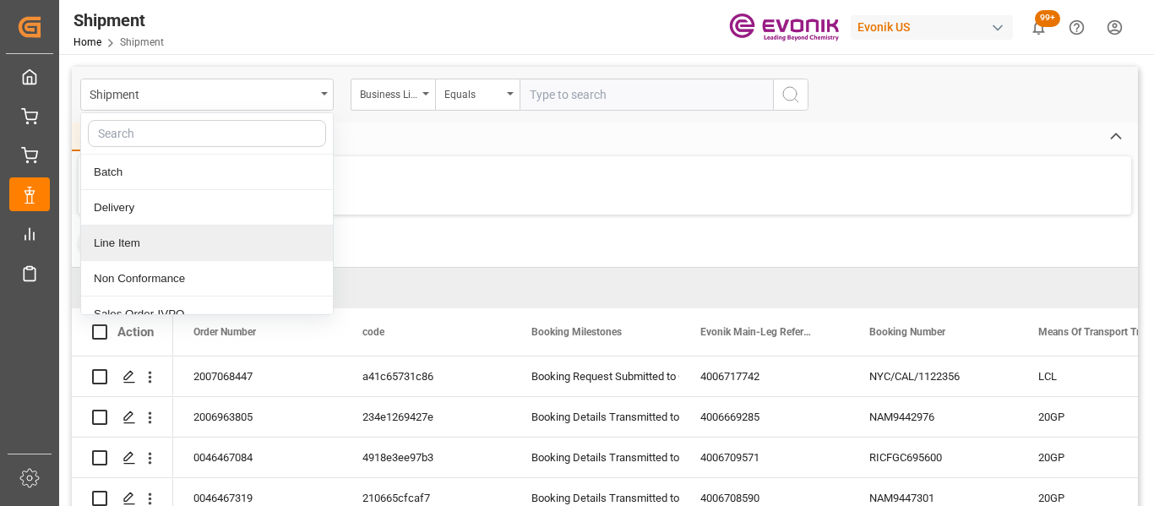
click at [190, 228] on div "Line Item" at bounding box center [207, 242] width 252 height 35
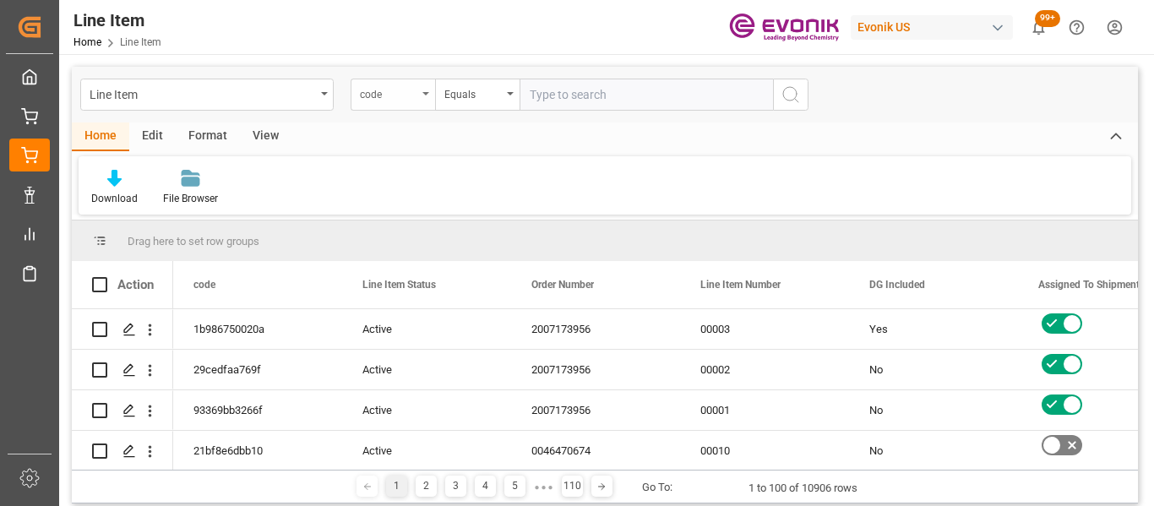
click at [414, 104] on div "code" at bounding box center [392, 95] width 84 height 32
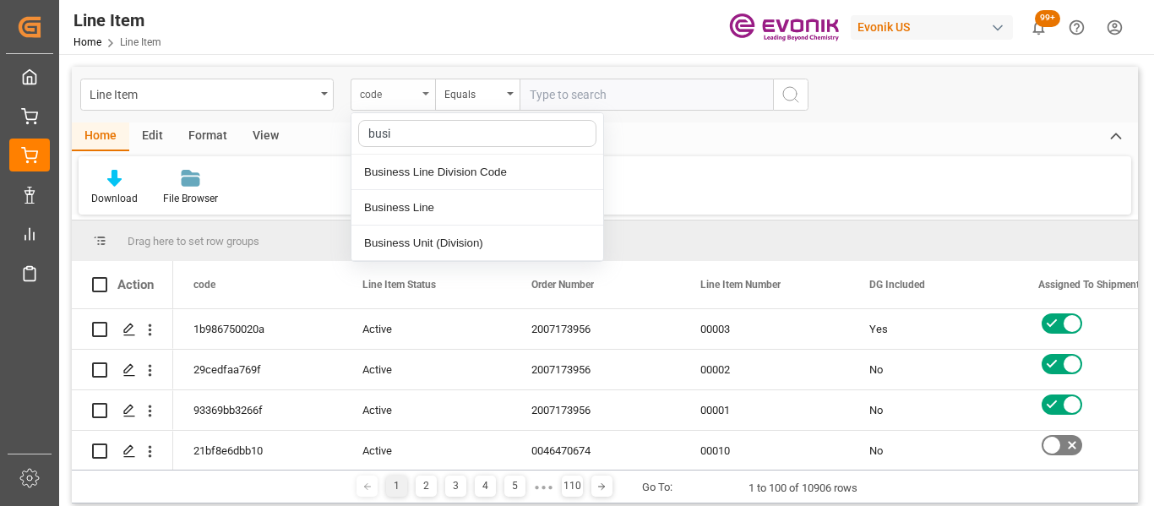
type input "busin"
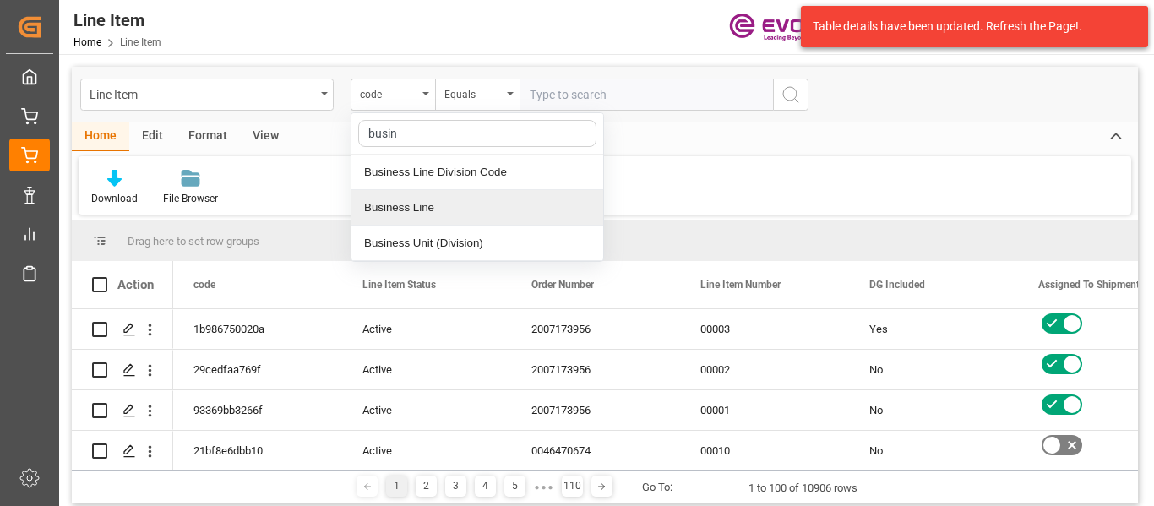
click at [439, 215] on div "Business Line" at bounding box center [477, 207] width 252 height 35
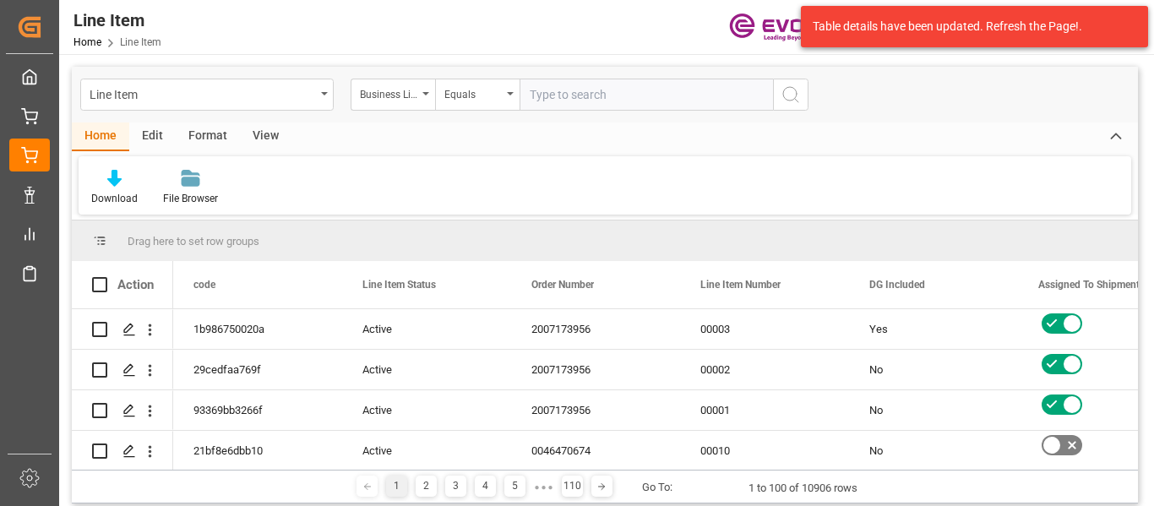
click at [342, 41] on div "Line Item Home Line Item Evonik US 99+ Notifications Only show unread All Mark …" at bounding box center [600, 27] width 1106 height 54
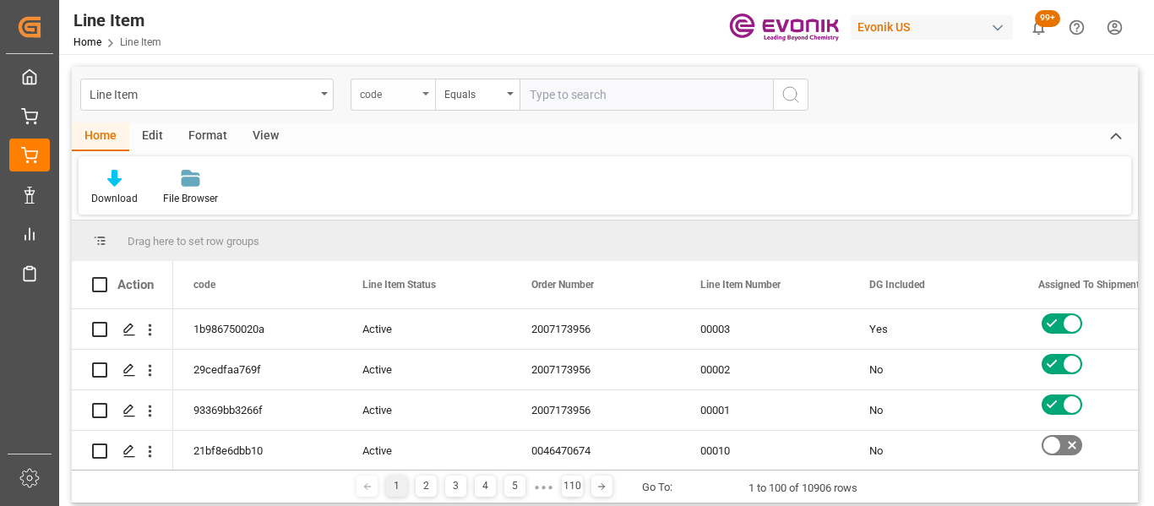
click at [429, 99] on div "code" at bounding box center [392, 95] width 84 height 32
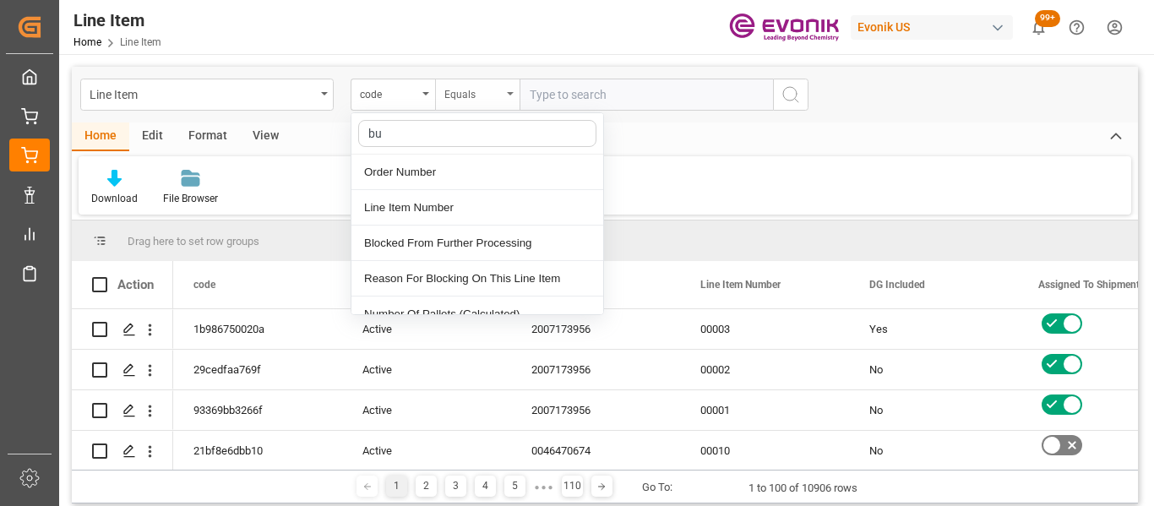
type input "bus"
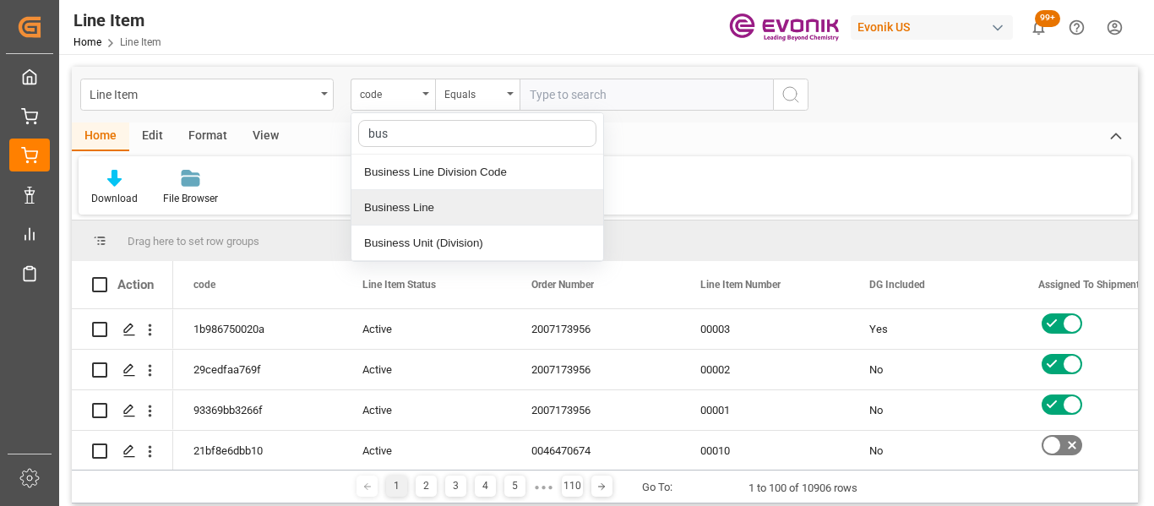
click at [537, 203] on div "Business Line" at bounding box center [477, 207] width 252 height 35
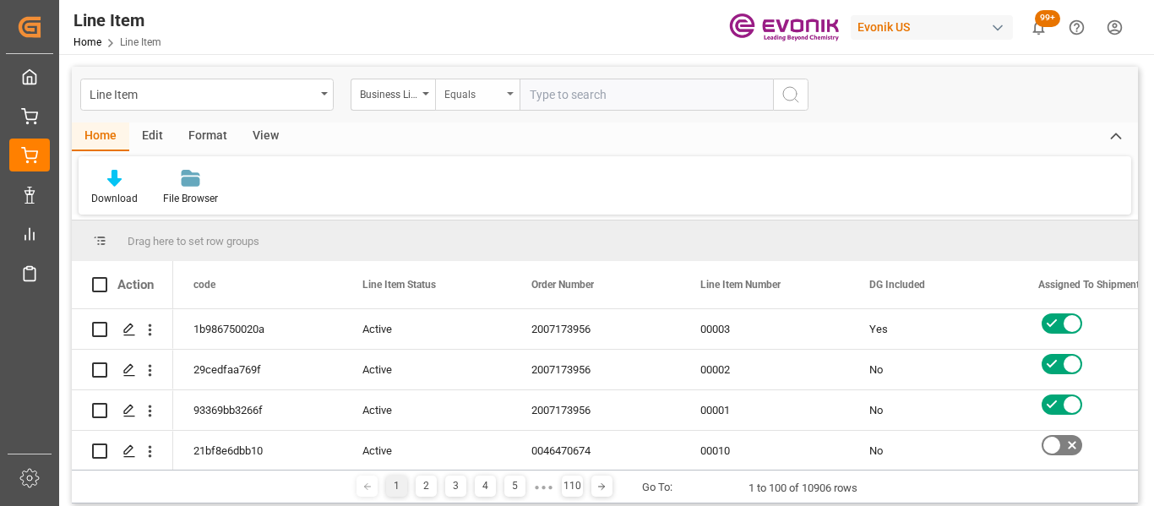
click at [490, 97] on div "Equals" at bounding box center [472, 92] width 57 height 19
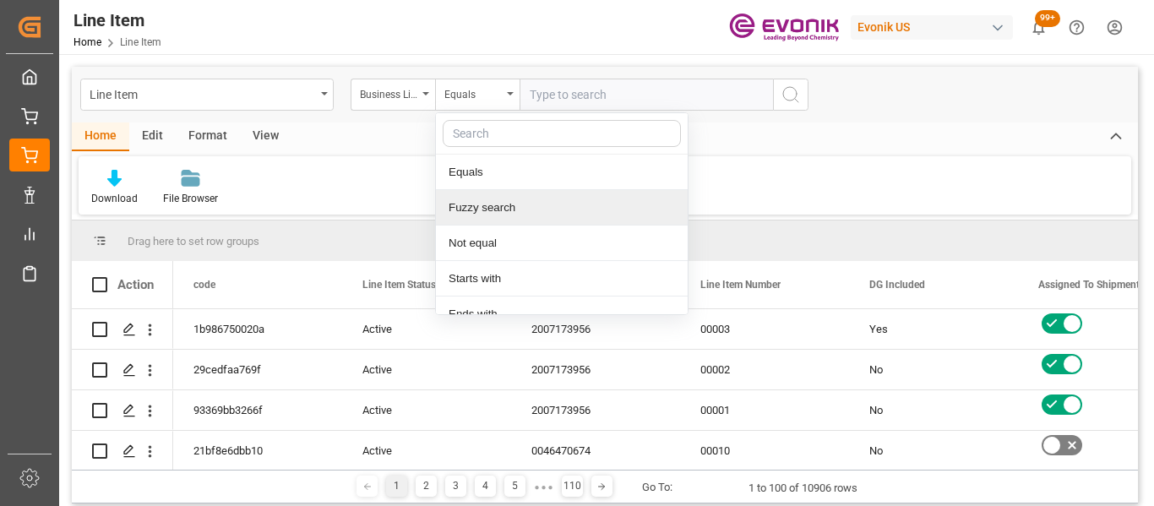
click at [506, 215] on div "Fuzzy search" at bounding box center [562, 207] width 252 height 35
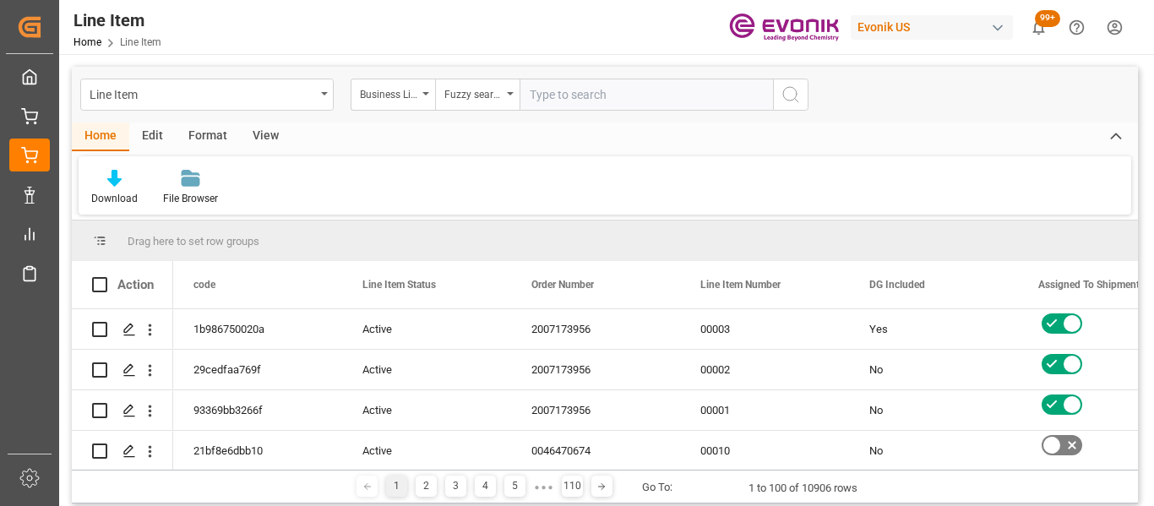
click at [555, 100] on input "text" at bounding box center [645, 95] width 253 height 32
type input "inter"
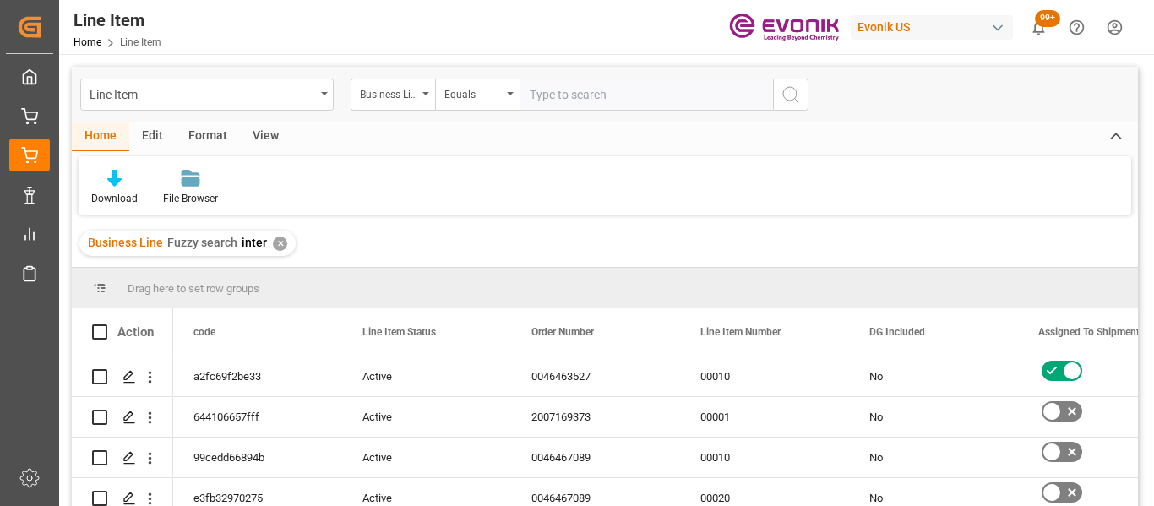
click at [269, 128] on div "View" at bounding box center [266, 136] width 52 height 29
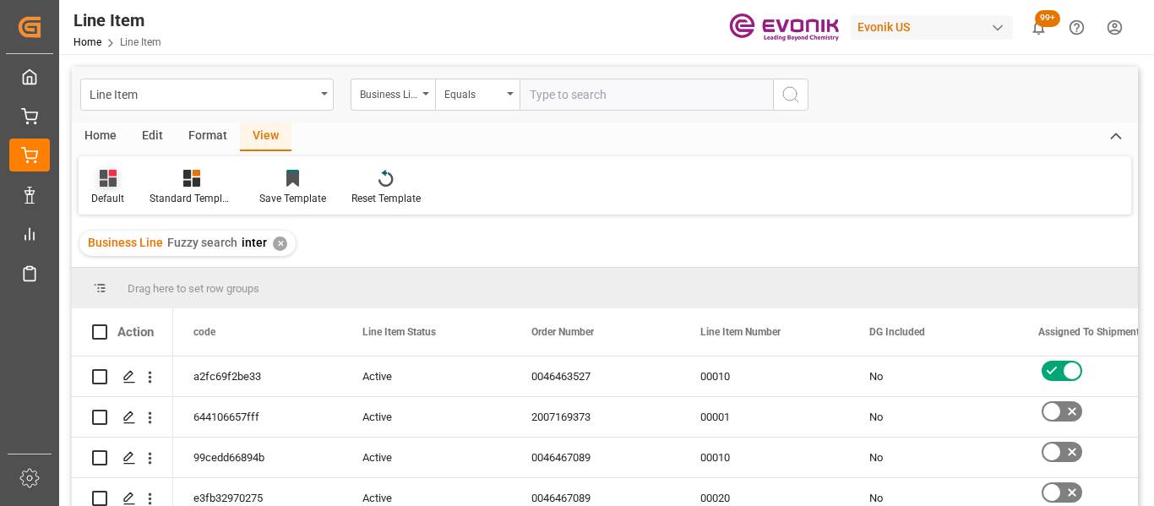
click at [115, 194] on div "Default" at bounding box center [107, 198] width 33 height 15
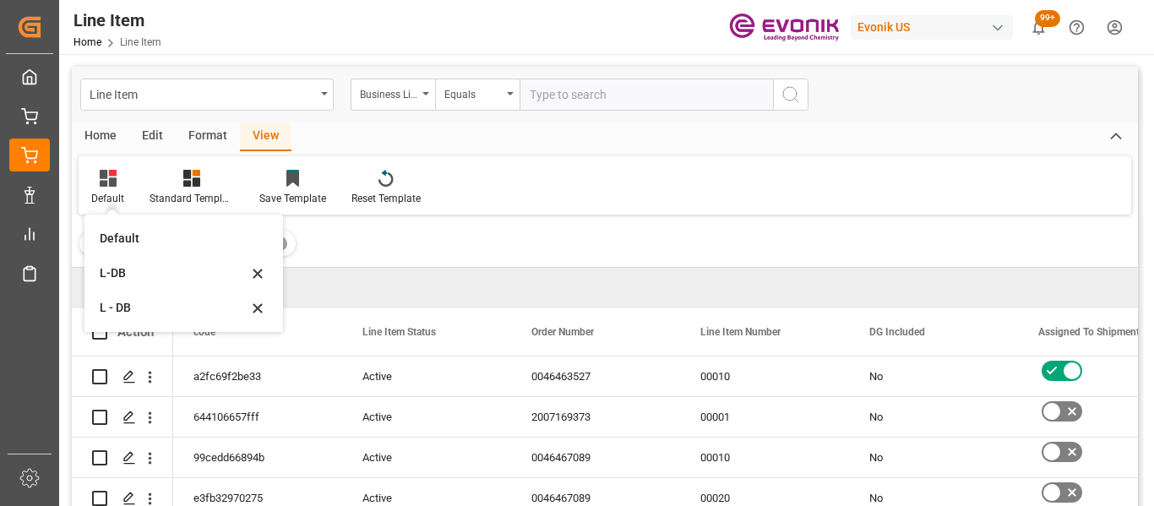
click at [118, 268] on div "L-DB" at bounding box center [174, 273] width 148 height 18
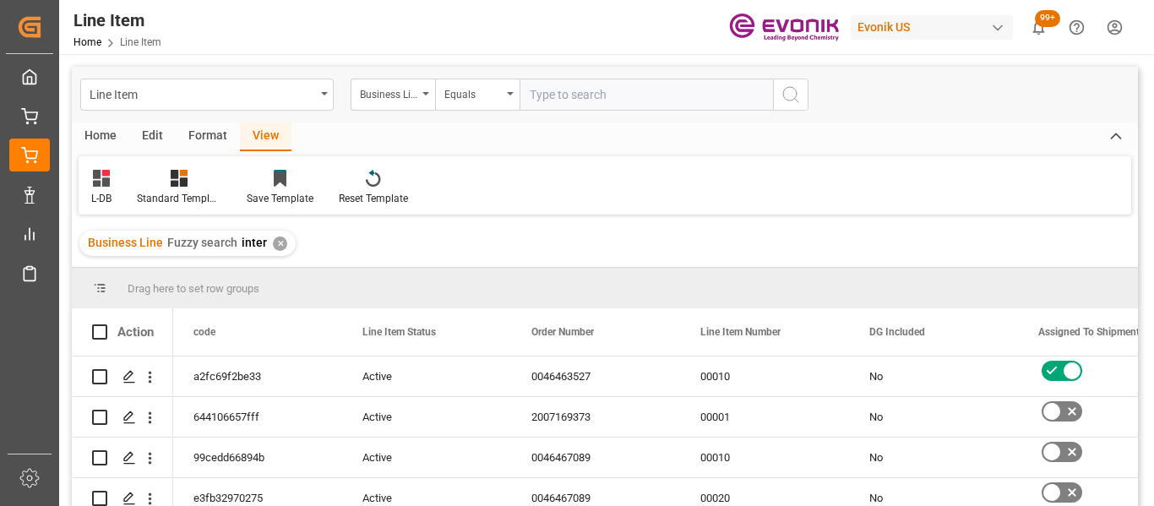
click at [94, 144] on div "Home" at bounding box center [100, 136] width 57 height 29
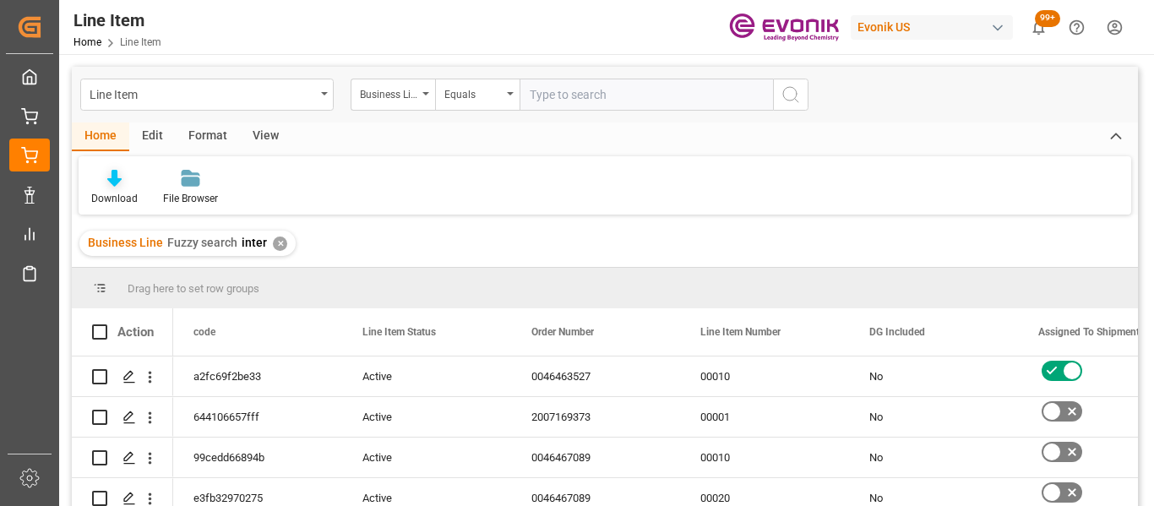
click at [117, 193] on div "Download" at bounding box center [114, 198] width 46 height 15
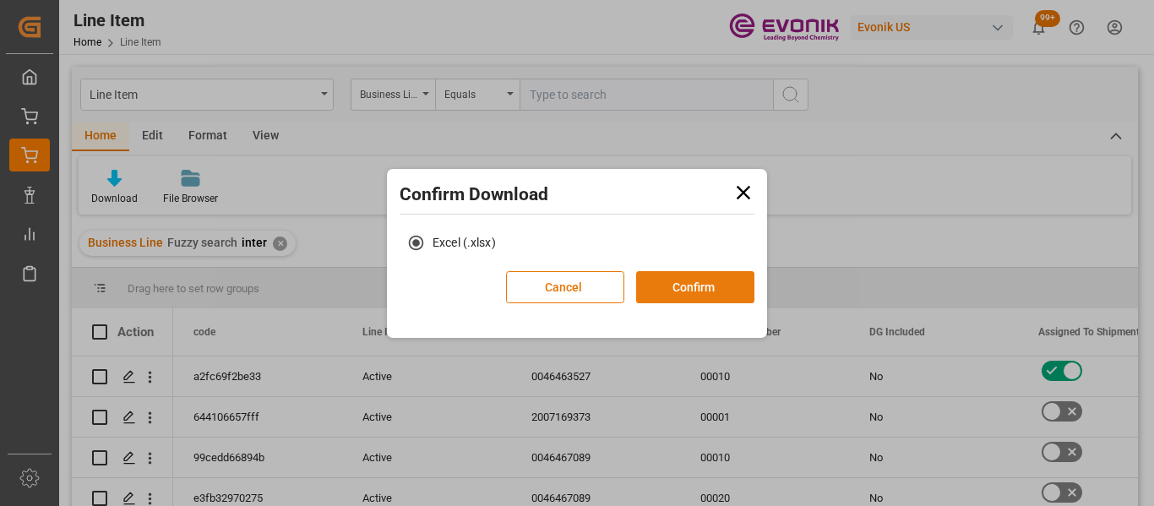
click at [677, 300] on button "Confirm" at bounding box center [695, 287] width 118 height 32
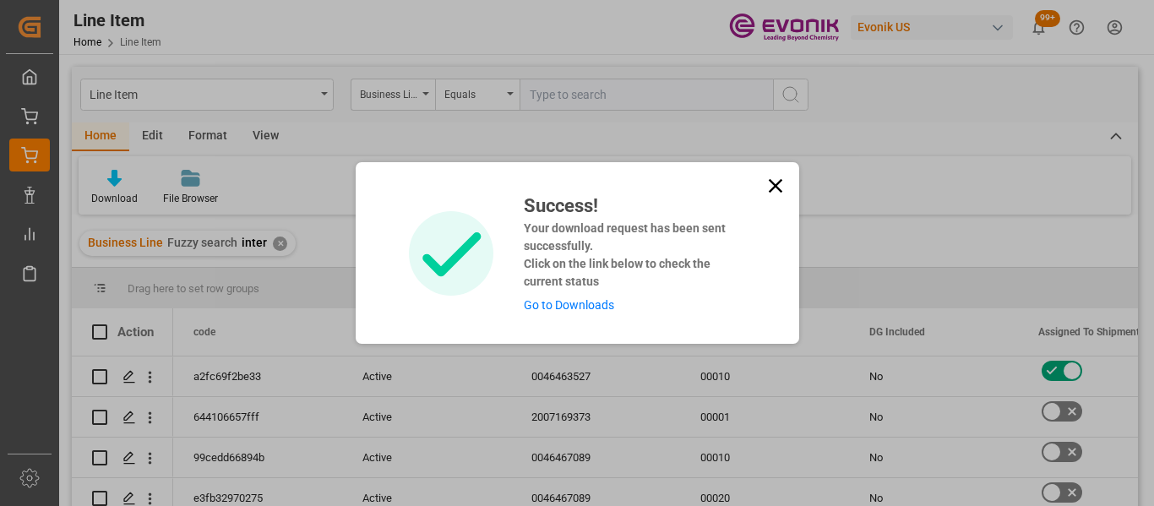
click at [589, 312] on div "Success! Your download request has been sent successfully. Click on the link be…" at bounding box center [628, 253] width 234 height 122
click at [586, 307] on link "Go to Downloads" at bounding box center [569, 305] width 90 height 14
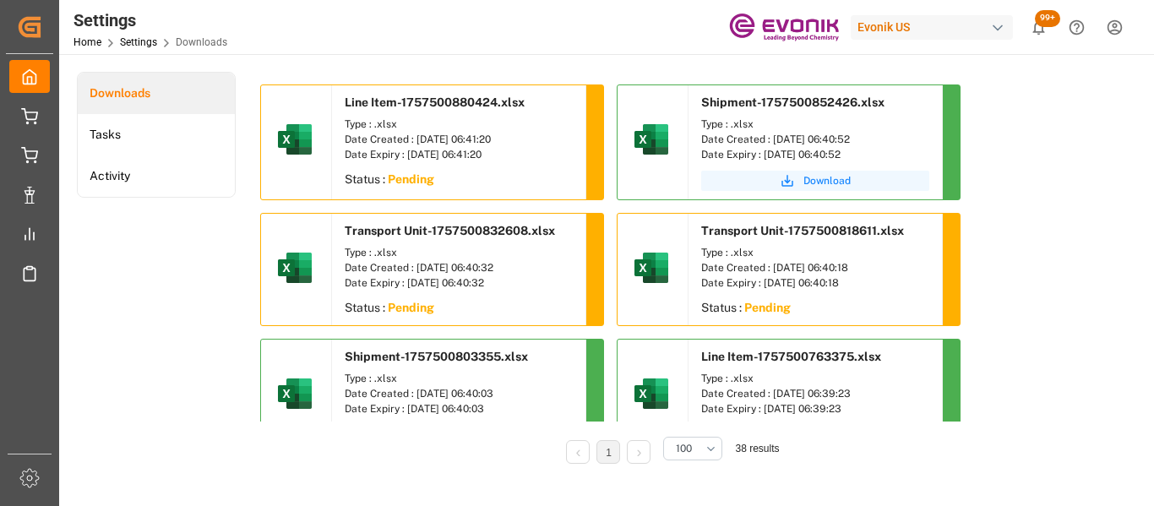
click at [828, 179] on span "Download" at bounding box center [826, 180] width 47 height 15
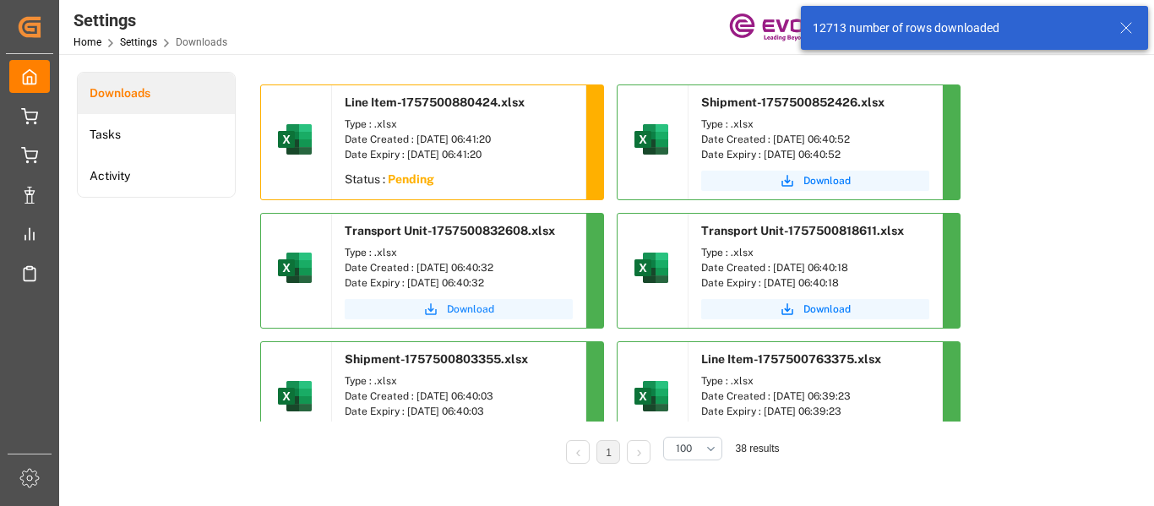
click at [480, 312] on span "Download" at bounding box center [470, 308] width 47 height 15
